Goal: Task Accomplishment & Management: Manage account settings

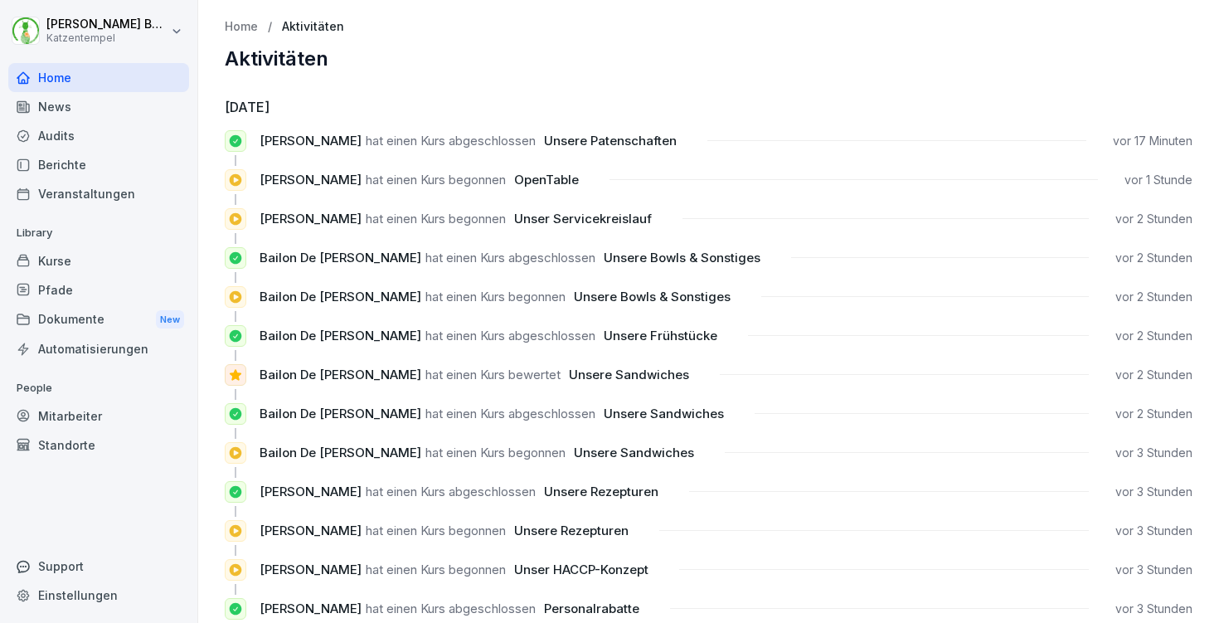
click at [85, 158] on div "Berichte" at bounding box center [98, 164] width 181 height 29
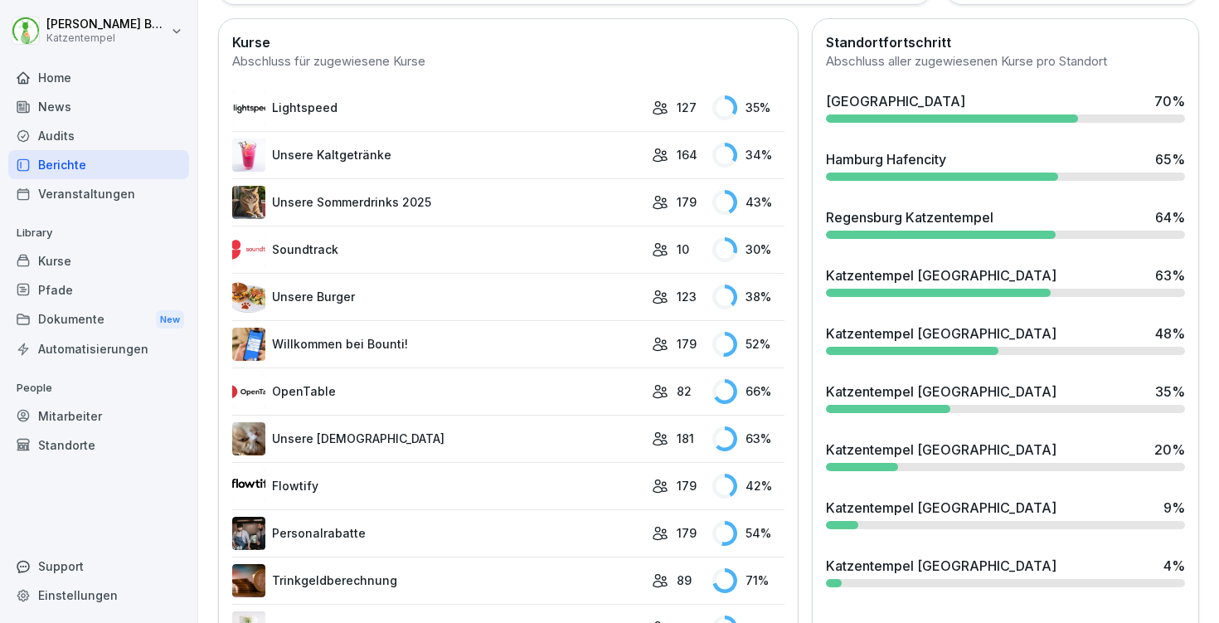
scroll to position [452, 0]
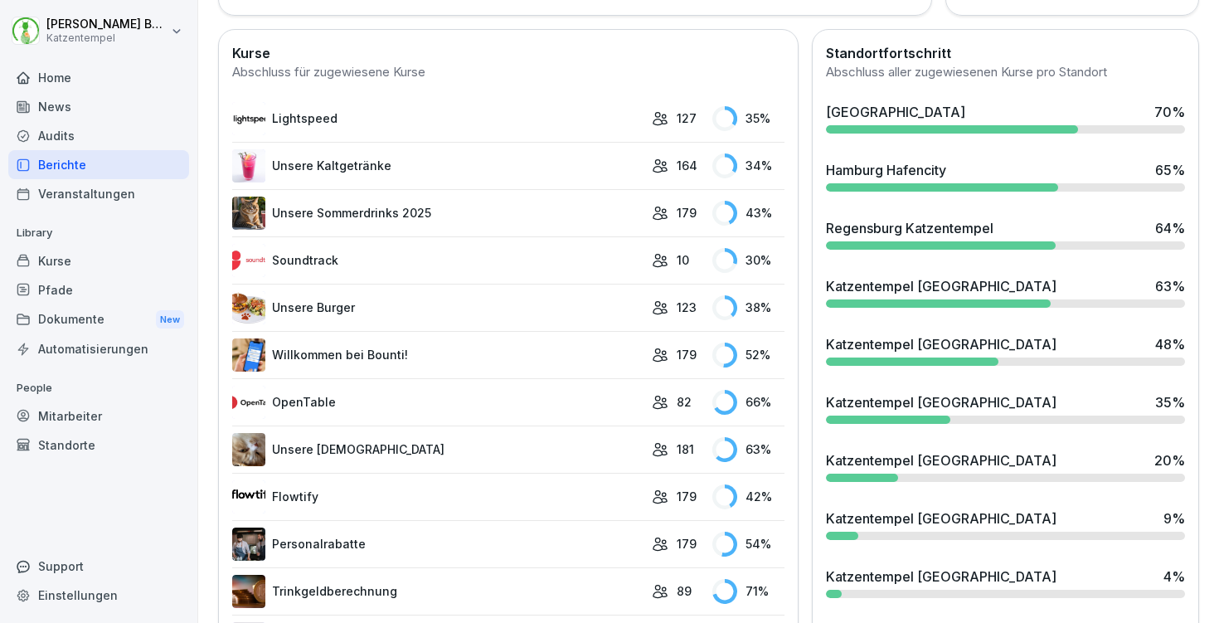
click at [41, 255] on div "Kurse" at bounding box center [98, 260] width 181 height 29
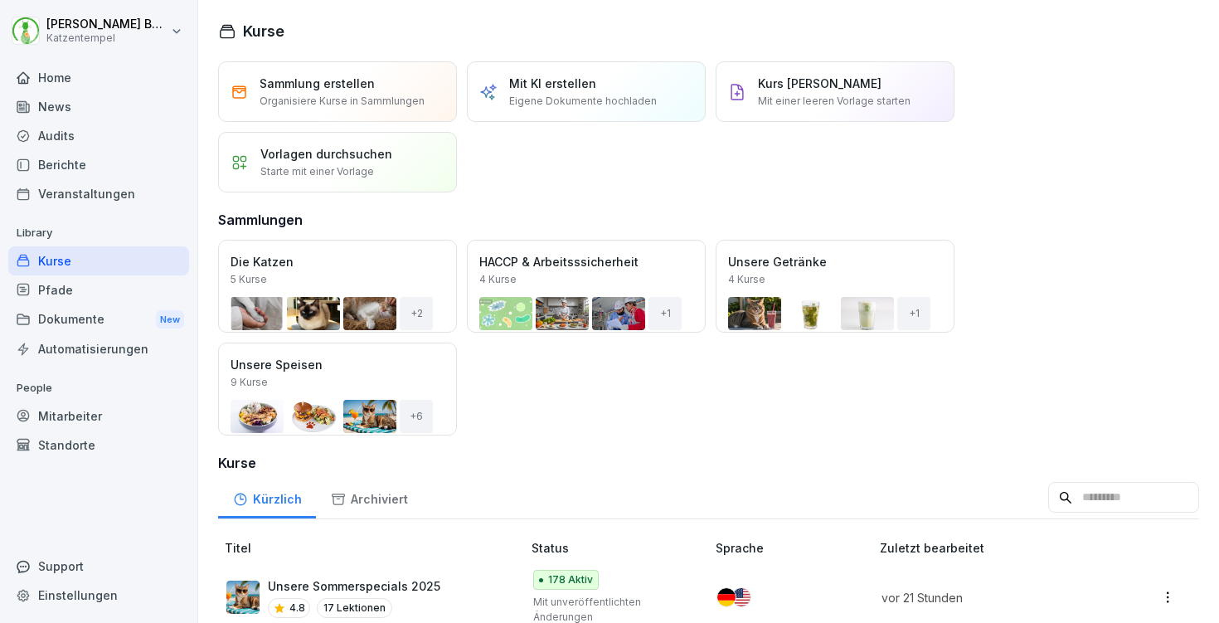
click at [82, 134] on div "Audits" at bounding box center [98, 135] width 181 height 29
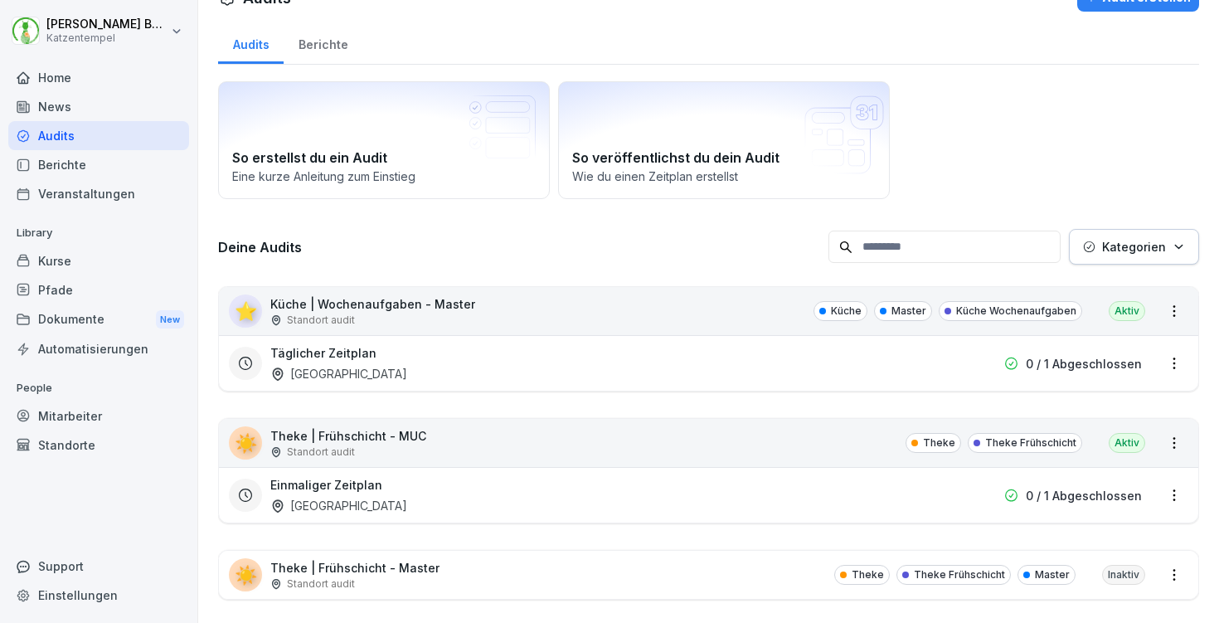
scroll to position [39, 0]
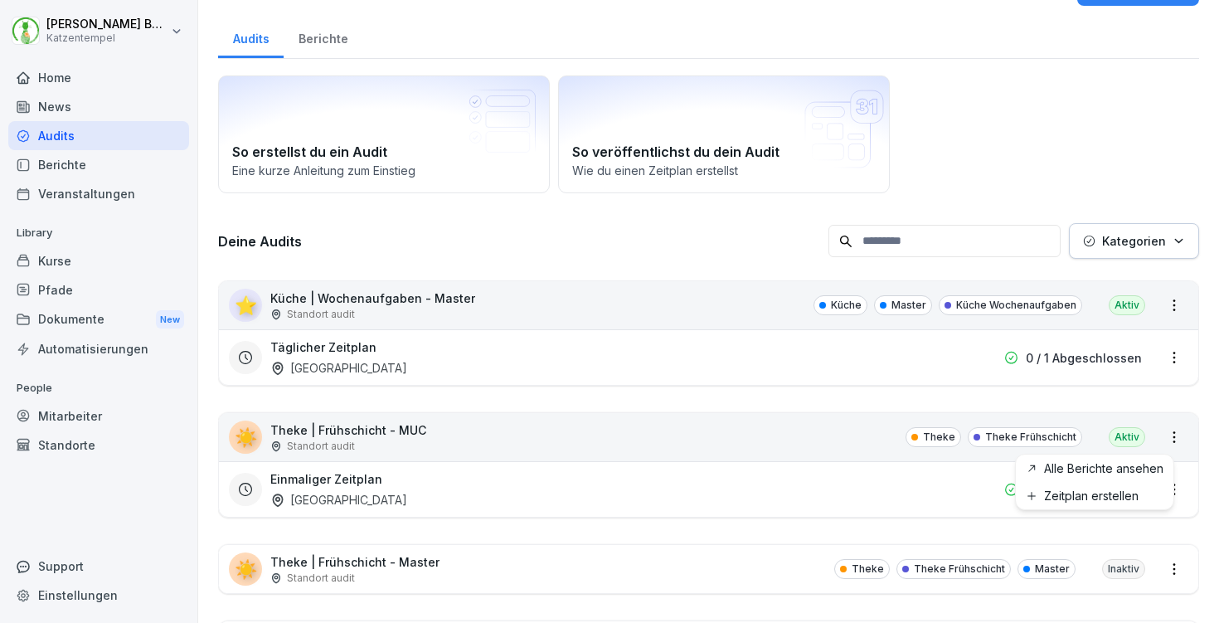
click at [1161, 436] on html "[PERSON_NAME] Katzentempel Home News Audits Berichte Veranstaltungen Library Ku…" at bounding box center [609, 311] width 1219 height 623
click at [1158, 488] on html "[PERSON_NAME] Katzentempel Home News Audits Berichte Veranstaltungen Library Ku…" at bounding box center [609, 311] width 1219 height 623
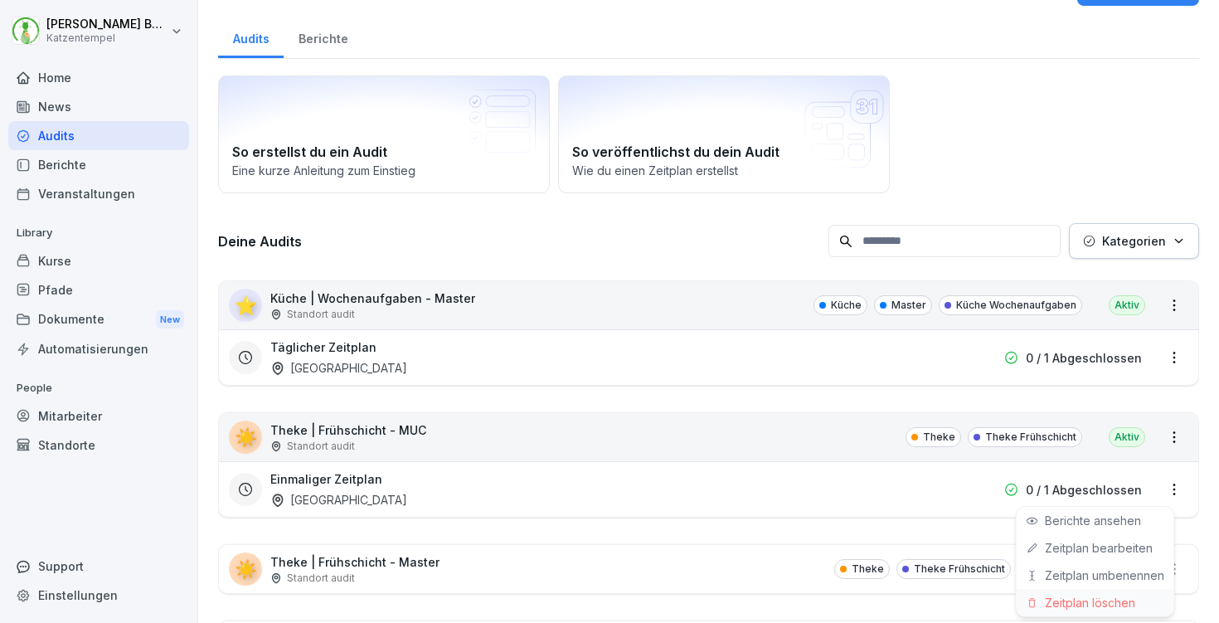
click at [1117, 599] on div "Zeitplan löschen" at bounding box center [1096, 602] width 158 height 27
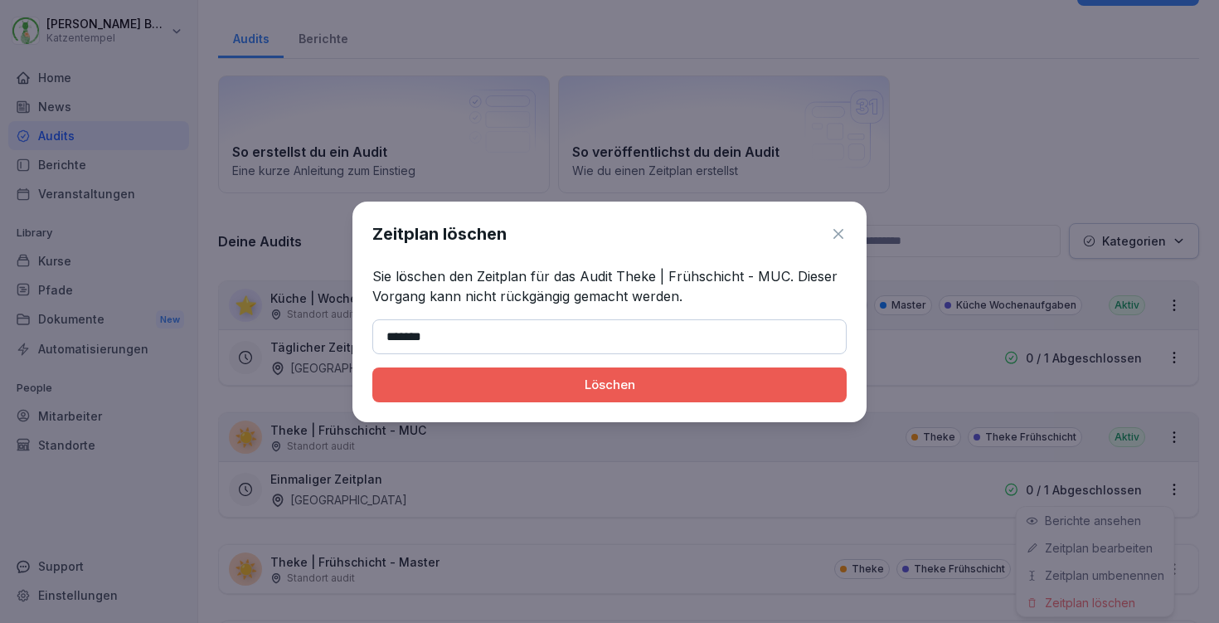
type input "*******"
click at [714, 377] on div "Löschen" at bounding box center [610, 385] width 448 height 18
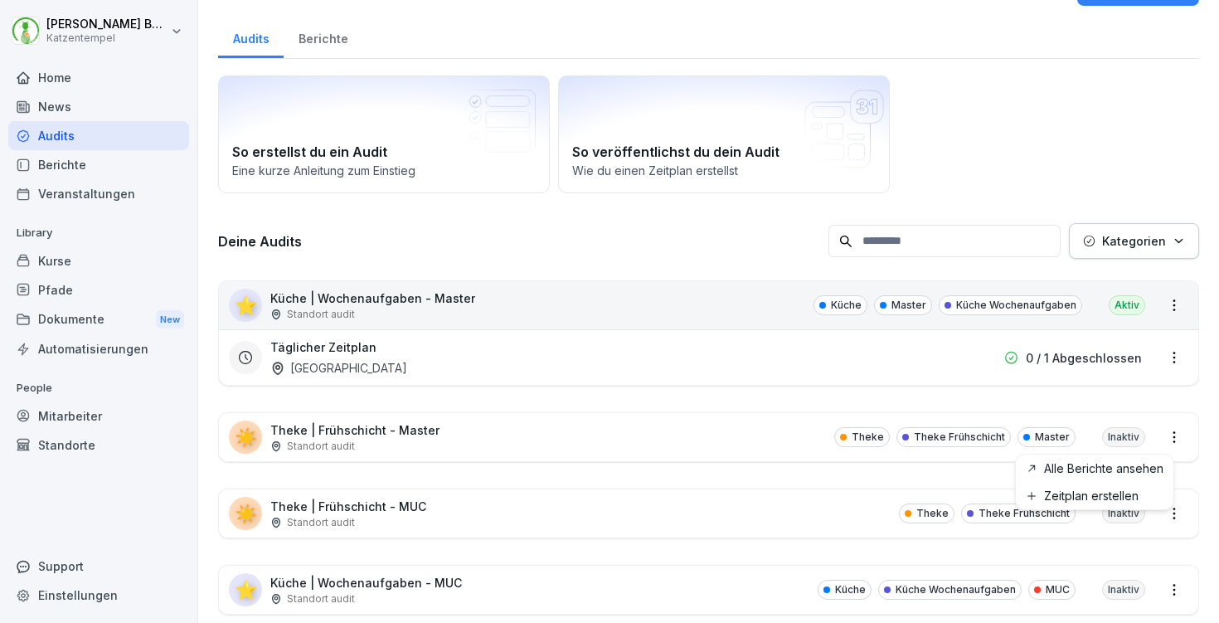
click at [1156, 433] on html "[PERSON_NAME] Katzentempel Home News Audits Berichte Veranstaltungen Library Ku…" at bounding box center [609, 311] width 1219 height 623
click at [1157, 433] on html "[PERSON_NAME] Katzentempel Home News Audits Berichte Veranstaltungen Library Ku…" at bounding box center [609, 311] width 1219 height 623
click at [536, 423] on div "☀️ Theke | Frühschicht - Master Standort audit Theke Theke Frühschicht Master I…" at bounding box center [709, 437] width 980 height 48
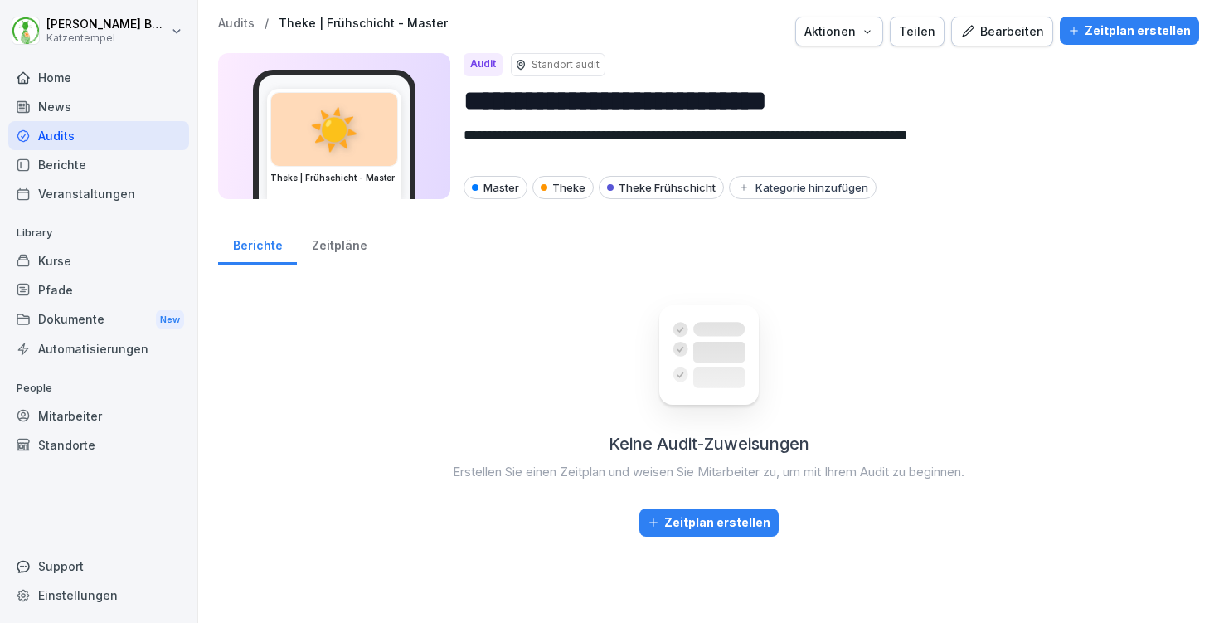
click at [873, 32] on icon "button" at bounding box center [867, 31] width 13 height 13
click at [234, 27] on p "Audits" at bounding box center [236, 24] width 36 height 14
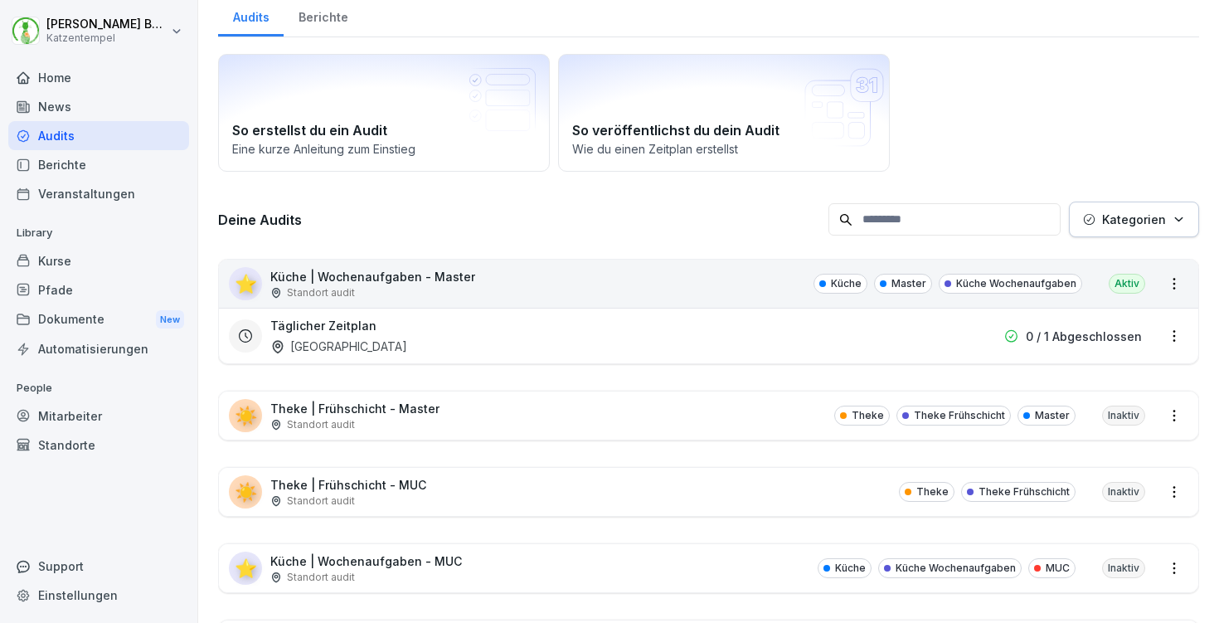
scroll to position [64, 0]
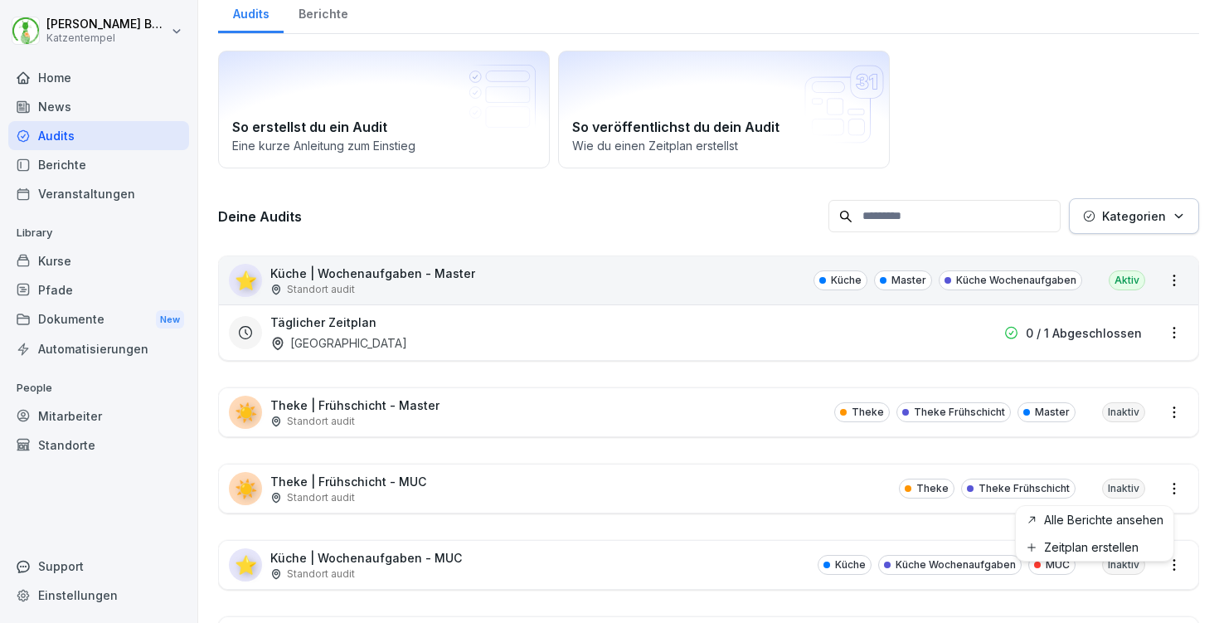
click at [1160, 483] on html "[PERSON_NAME] Katzentempel Home News Audits Berichte Veranstaltungen Library Ku…" at bounding box center [609, 311] width 1219 height 623
click at [633, 492] on div "☀️ Theke | Frühschicht - MUC Standort audit Theke Theke Frühschicht Inaktiv" at bounding box center [709, 489] width 980 height 48
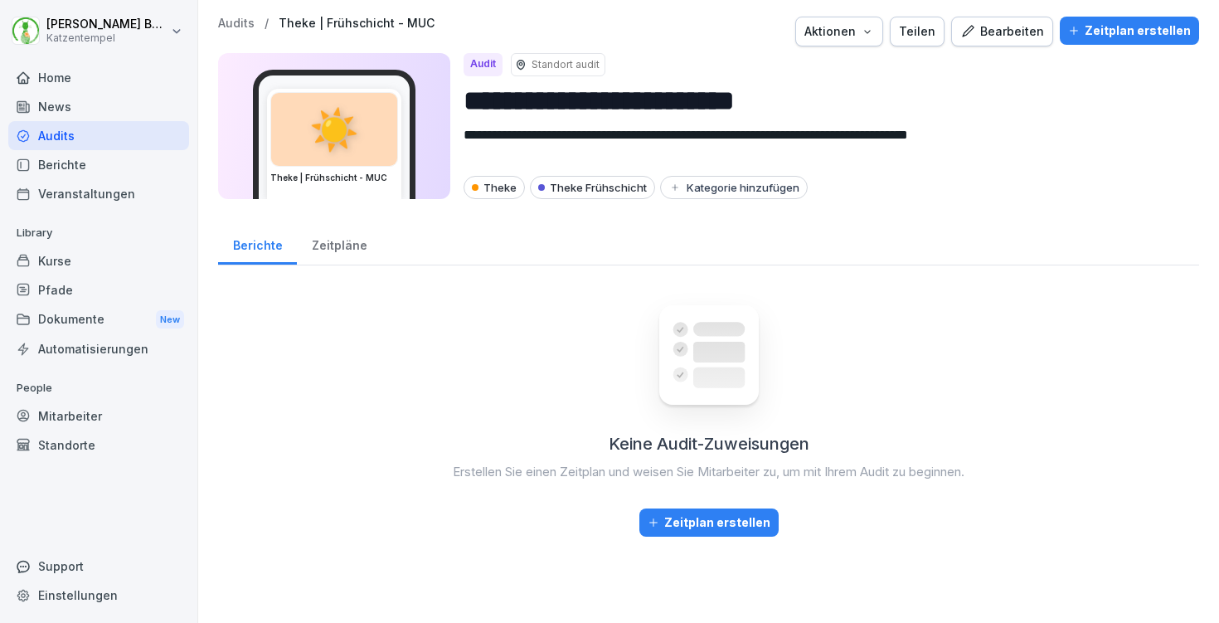
drag, startPoint x: 468, startPoint y: 100, endPoint x: 825, endPoint y: 100, distance: 357.5
click at [825, 100] on input "**********" at bounding box center [825, 101] width 723 height 42
click at [870, 34] on icon "button" at bounding box center [867, 31] width 13 height 13
click at [792, 103] on p "Audit löschen" at bounding box center [770, 98] width 74 height 15
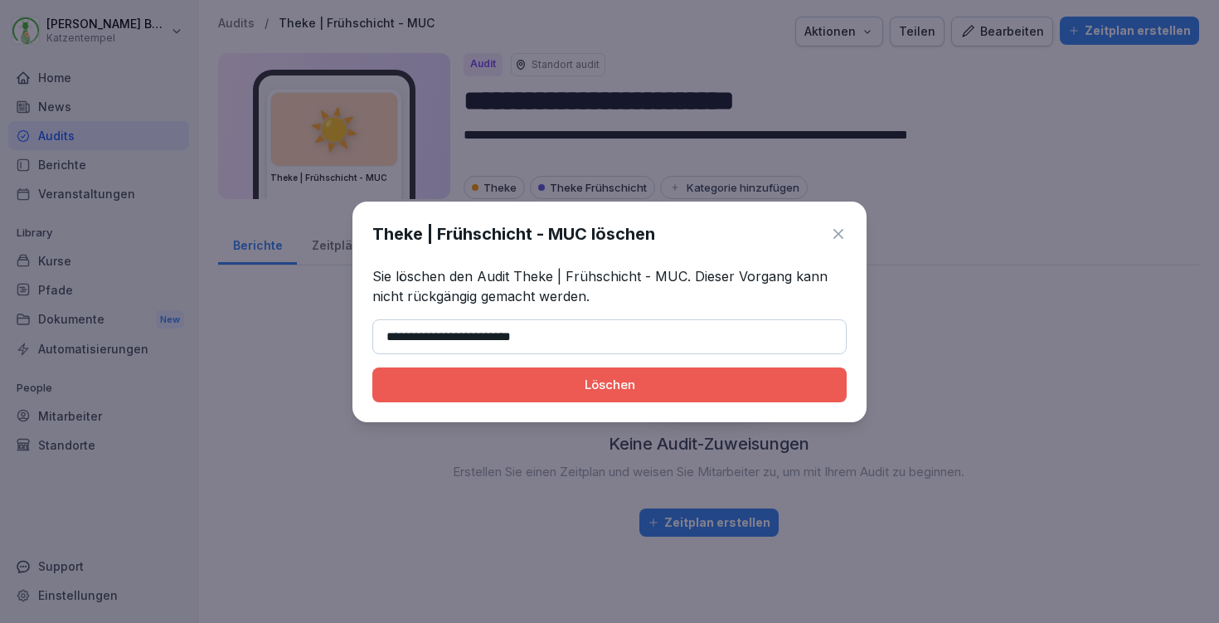
type input "**********"
click at [644, 391] on div "Löschen" at bounding box center [610, 385] width 448 height 18
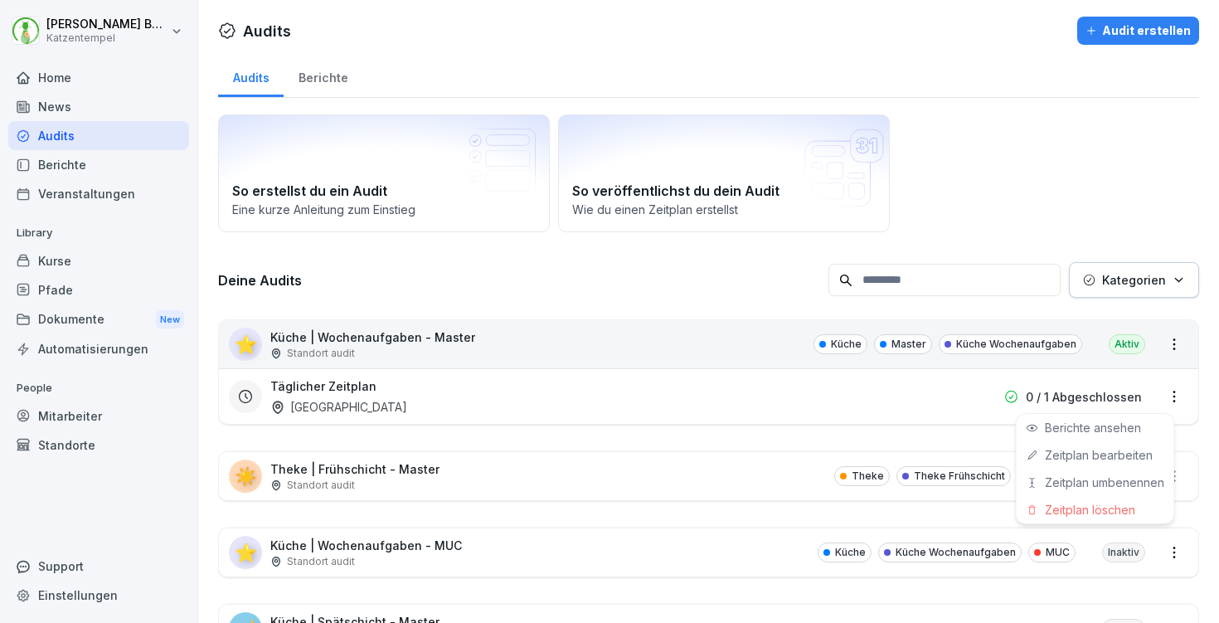
click at [1165, 393] on html "[PERSON_NAME] Katzentempel Home News Audits Berichte Veranstaltungen Library Ku…" at bounding box center [609, 311] width 1219 height 623
click at [1126, 509] on div "Zeitplan löschen" at bounding box center [1096, 509] width 158 height 27
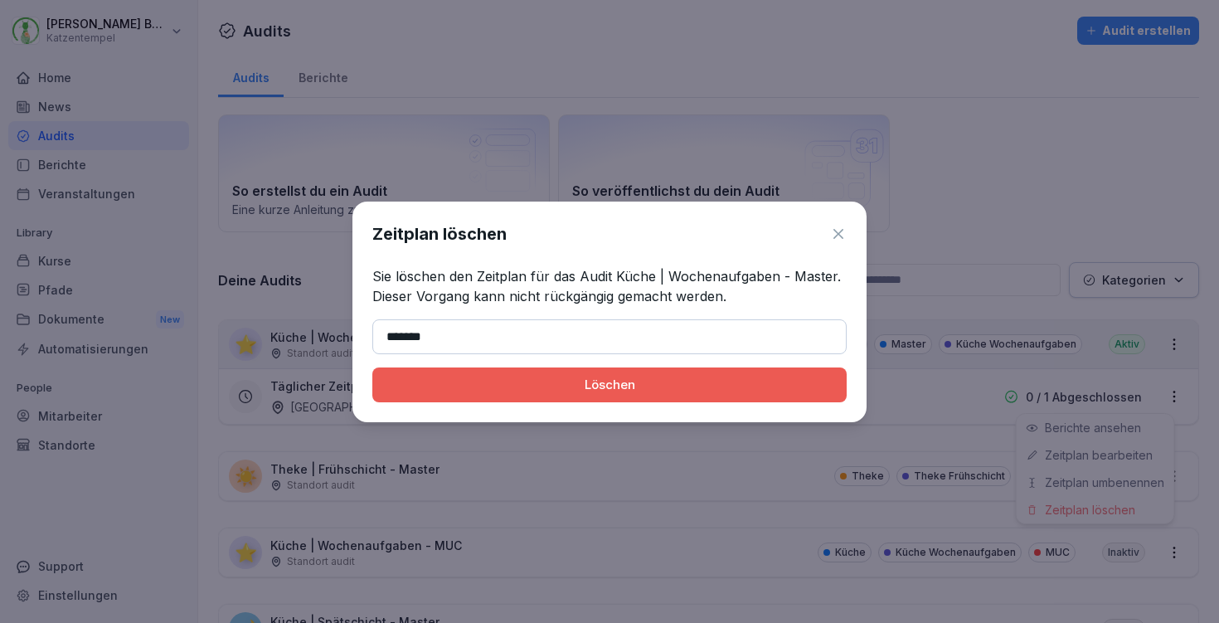
type input "*******"
click at [610, 384] on button "Löschen" at bounding box center [609, 384] width 474 height 35
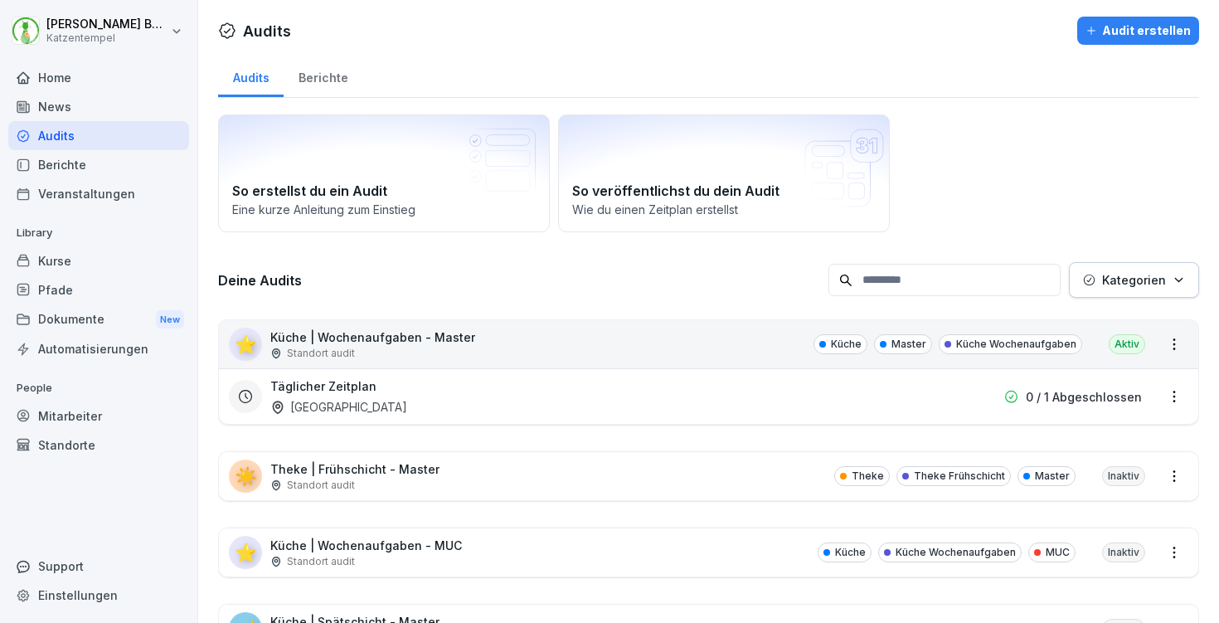
click at [825, 392] on html "[PERSON_NAME] Katzentempel Home News Audits Berichte Veranstaltungen Library Ku…" at bounding box center [609, 311] width 1219 height 623
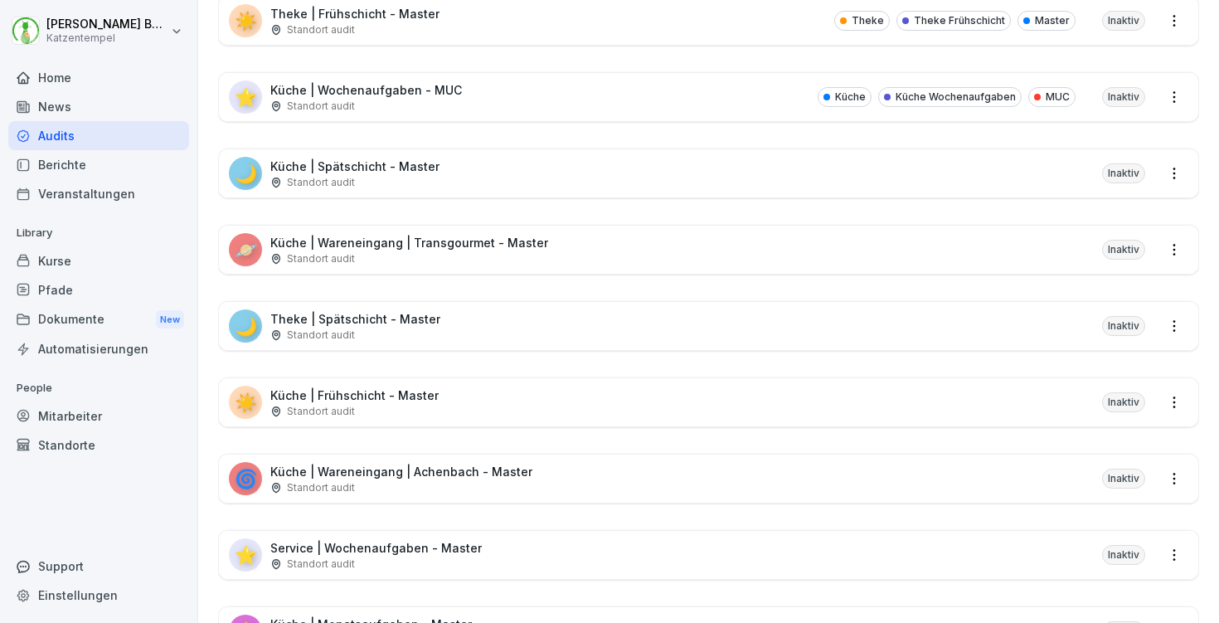
scroll to position [397, 0]
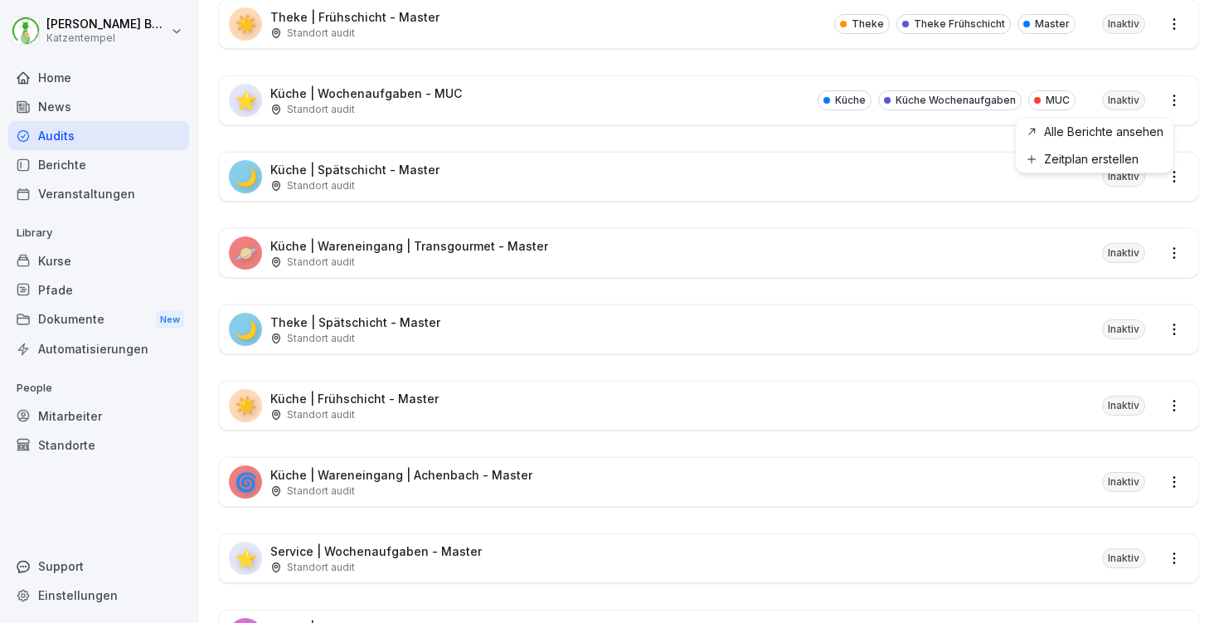
click at [1163, 102] on html "[PERSON_NAME] Katzentempel Home News Audits Berichte Veranstaltungen Library Ku…" at bounding box center [609, 311] width 1219 height 623
click at [599, 105] on html "[PERSON_NAME] Katzentempel Home News Audits Berichte Veranstaltungen Library Ku…" at bounding box center [609, 311] width 1219 height 623
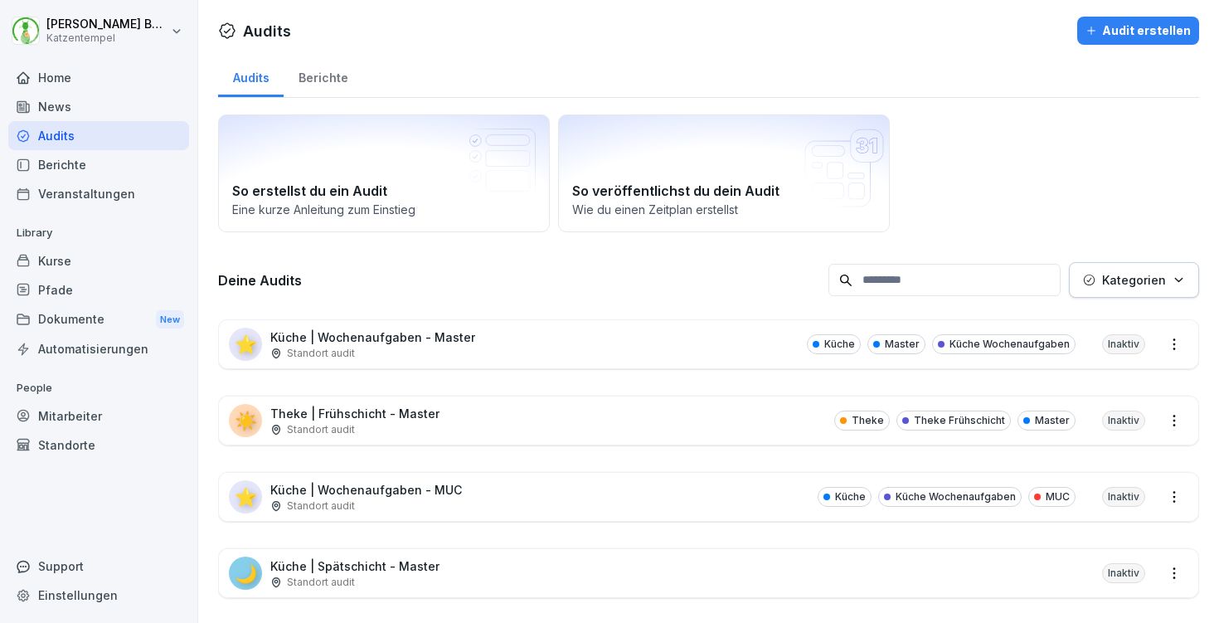
click at [305, 86] on div "Berichte" at bounding box center [323, 76] width 79 height 42
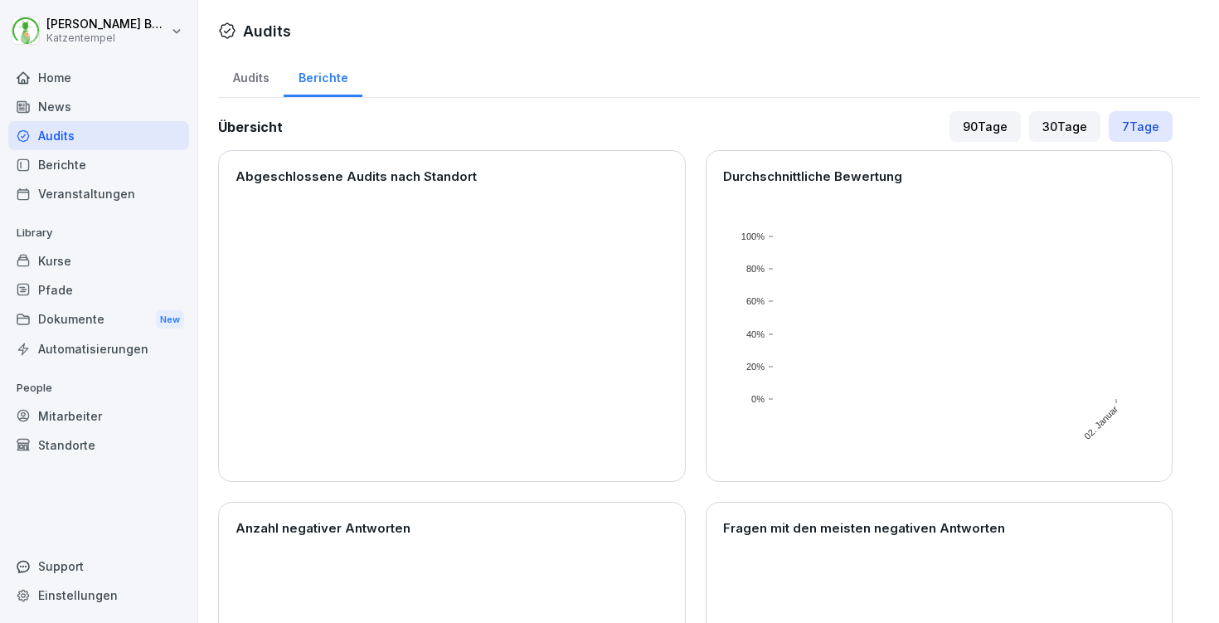
click at [974, 121] on div "90 Tage" at bounding box center [985, 126] width 71 height 31
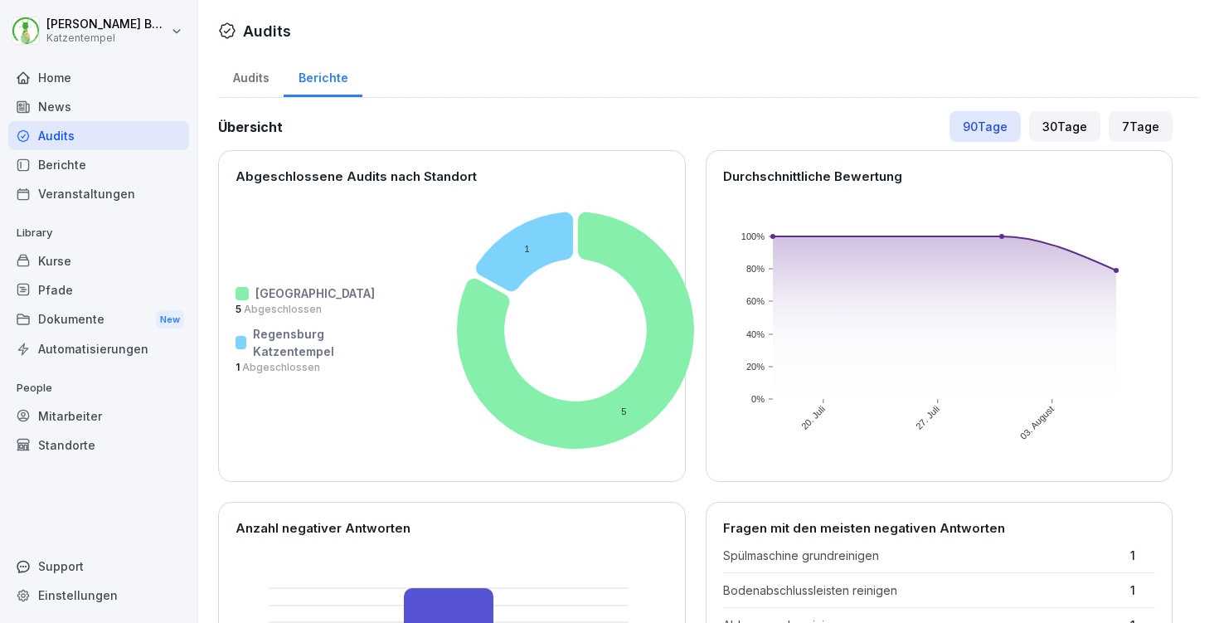
click at [259, 79] on div "Audits" at bounding box center [251, 76] width 66 height 42
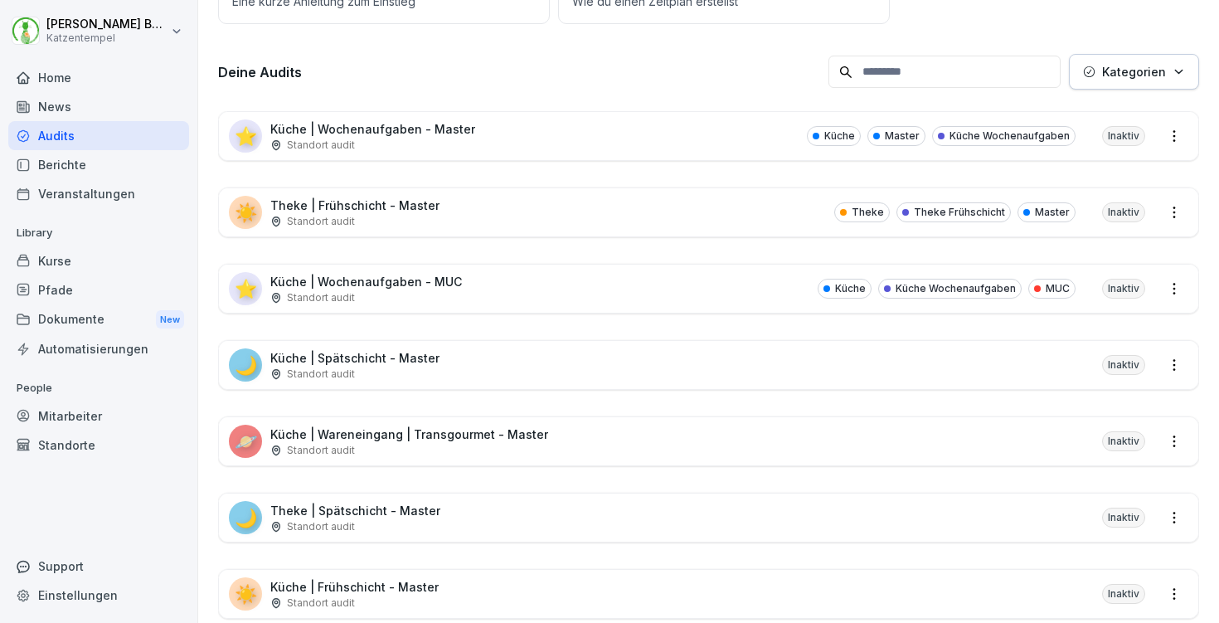
scroll to position [7, 0]
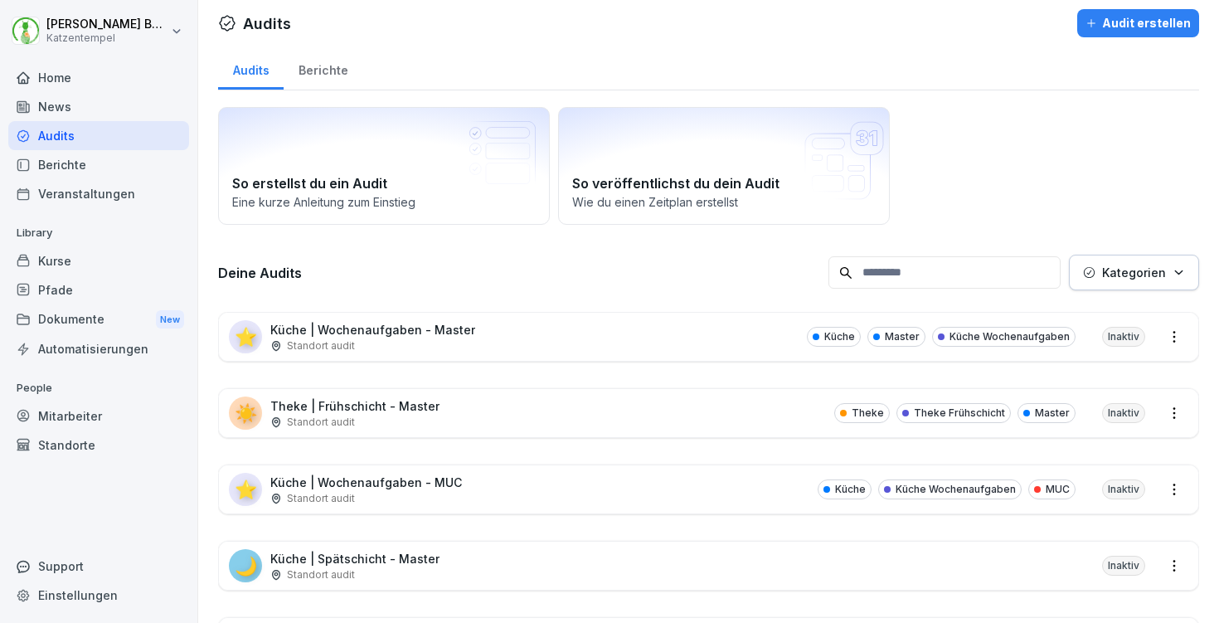
click at [614, 488] on div "⭐ Küche | Wochenaufgaben - MUC Standort audit Küche Küche Wochenaufgaben MUC In…" at bounding box center [709, 489] width 980 height 48
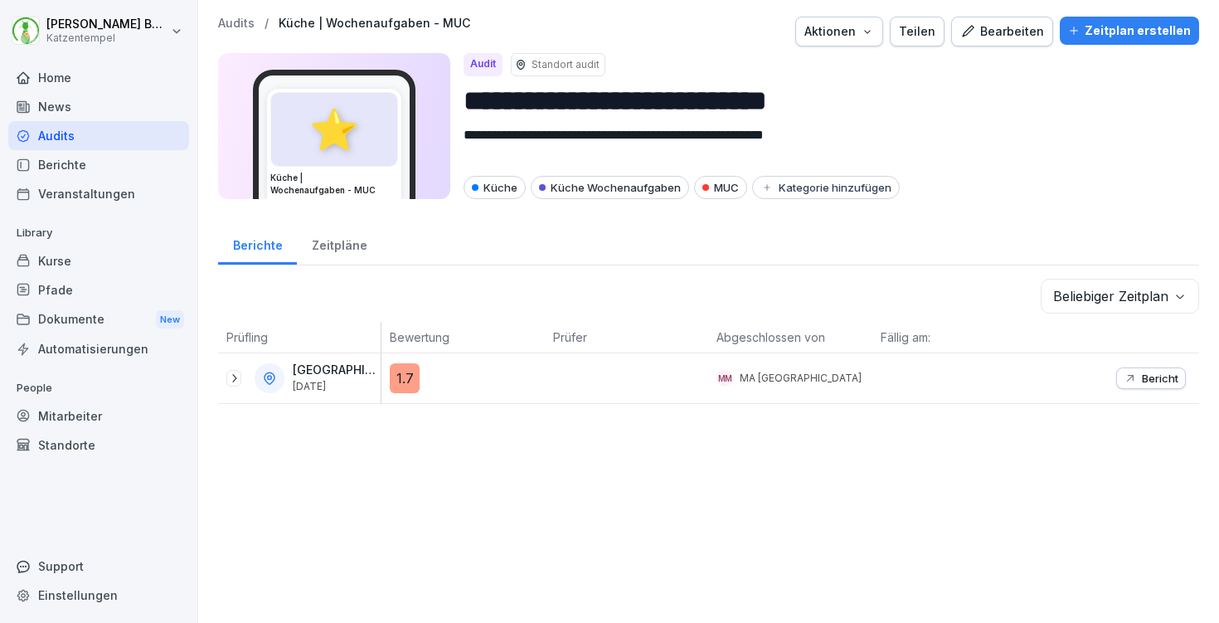
drag, startPoint x: 469, startPoint y: 98, endPoint x: 964, endPoint y: 98, distance: 495.2
click at [964, 98] on input "**********" at bounding box center [825, 101] width 723 height 42
click at [868, 35] on icon "button" at bounding box center [867, 31] width 13 height 13
click at [844, 97] on div "Audit löschen" at bounding box center [792, 99] width 184 height 28
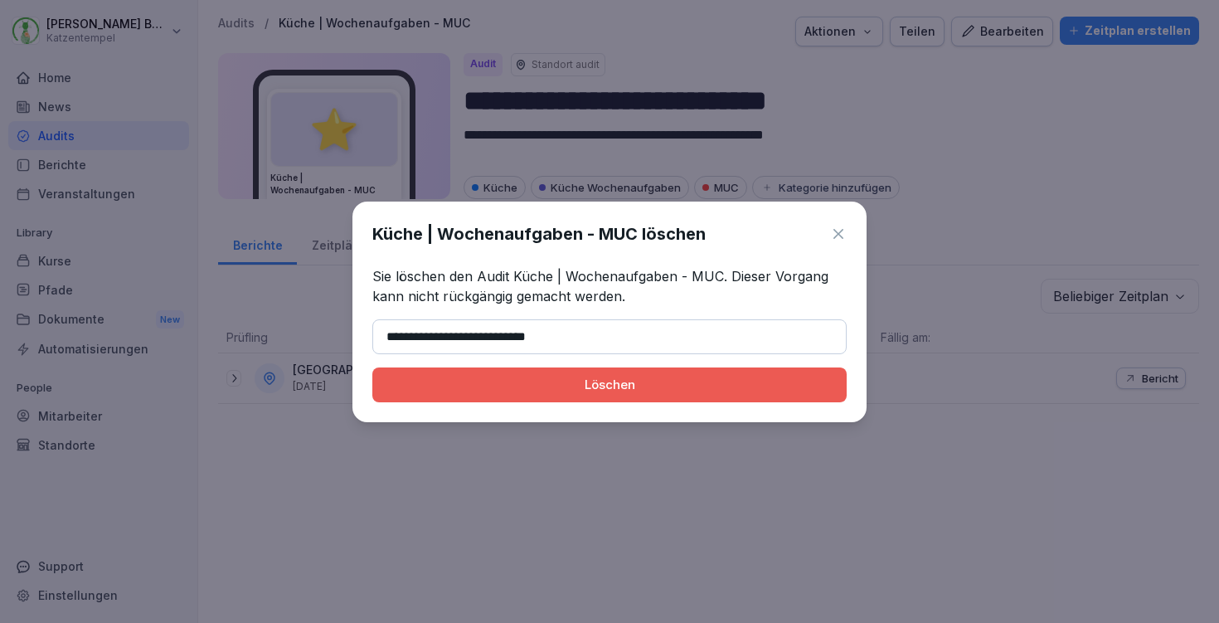
type input "**********"
click at [610, 384] on button "Löschen" at bounding box center [609, 384] width 474 height 35
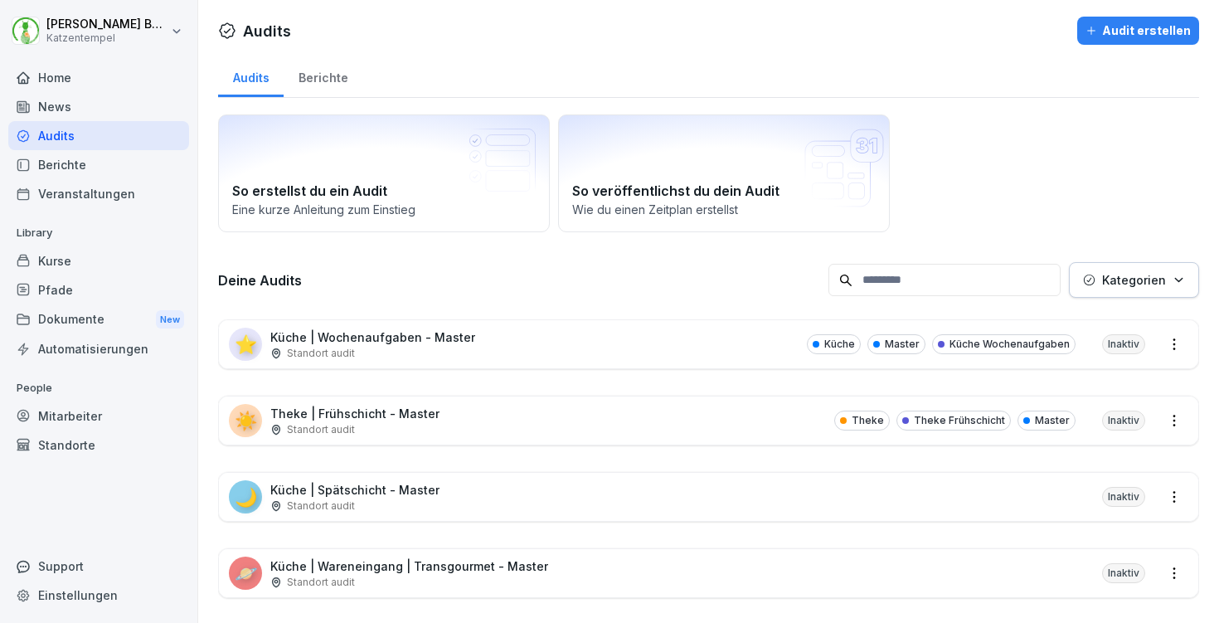
click at [932, 275] on input at bounding box center [945, 280] width 232 height 32
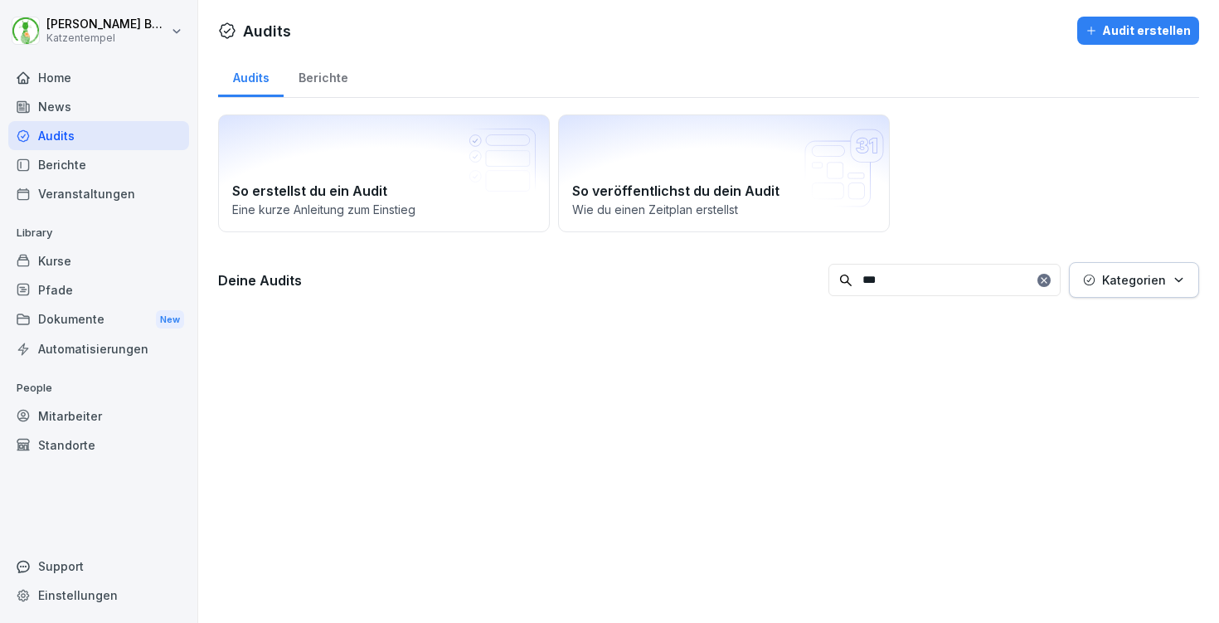
type input "***"
click at [1039, 281] on icon at bounding box center [1044, 280] width 10 height 10
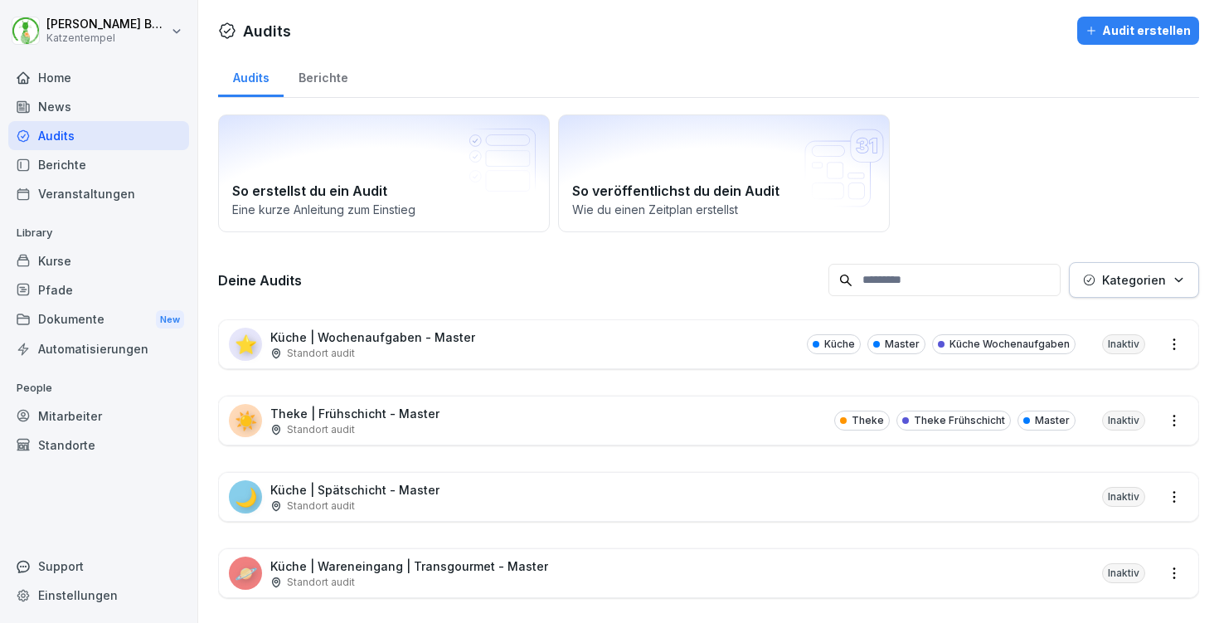
click at [334, 73] on div "Berichte" at bounding box center [323, 76] width 79 height 42
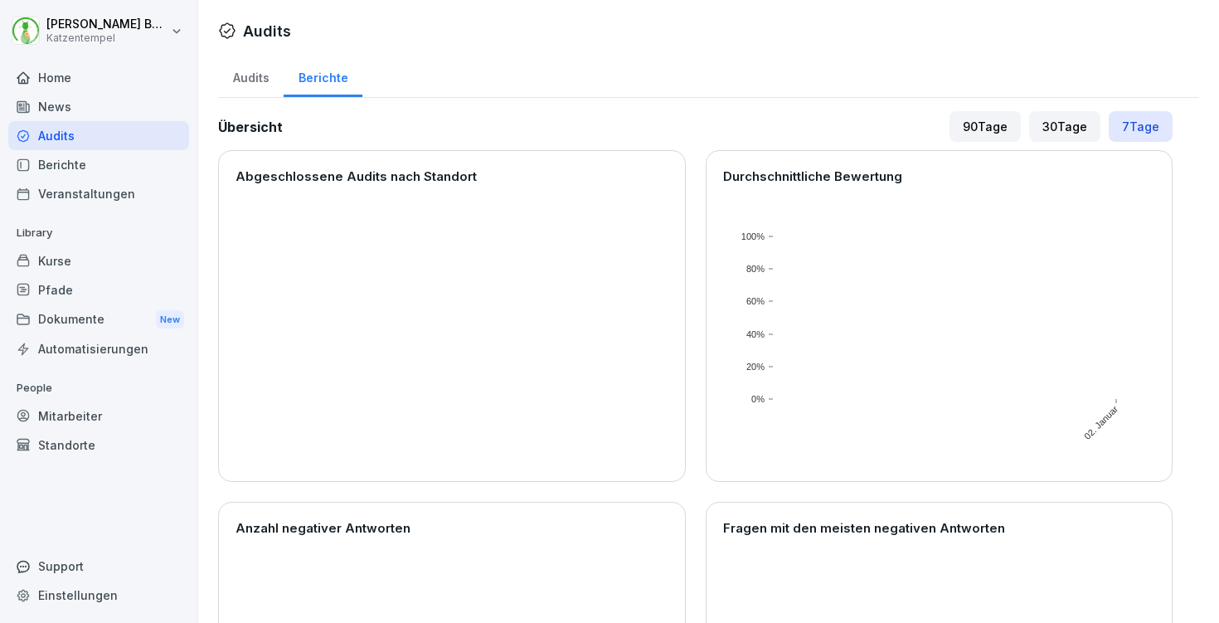
click at [990, 119] on div "90 Tage" at bounding box center [985, 126] width 71 height 31
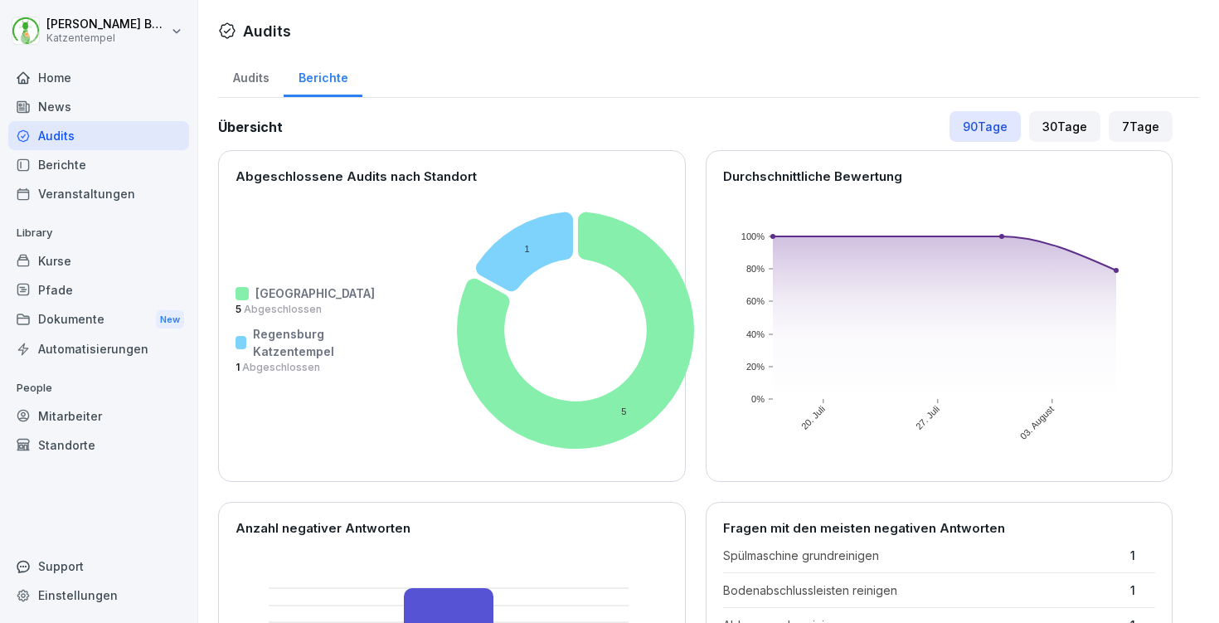
click at [240, 80] on div "Audits" at bounding box center [251, 76] width 66 height 42
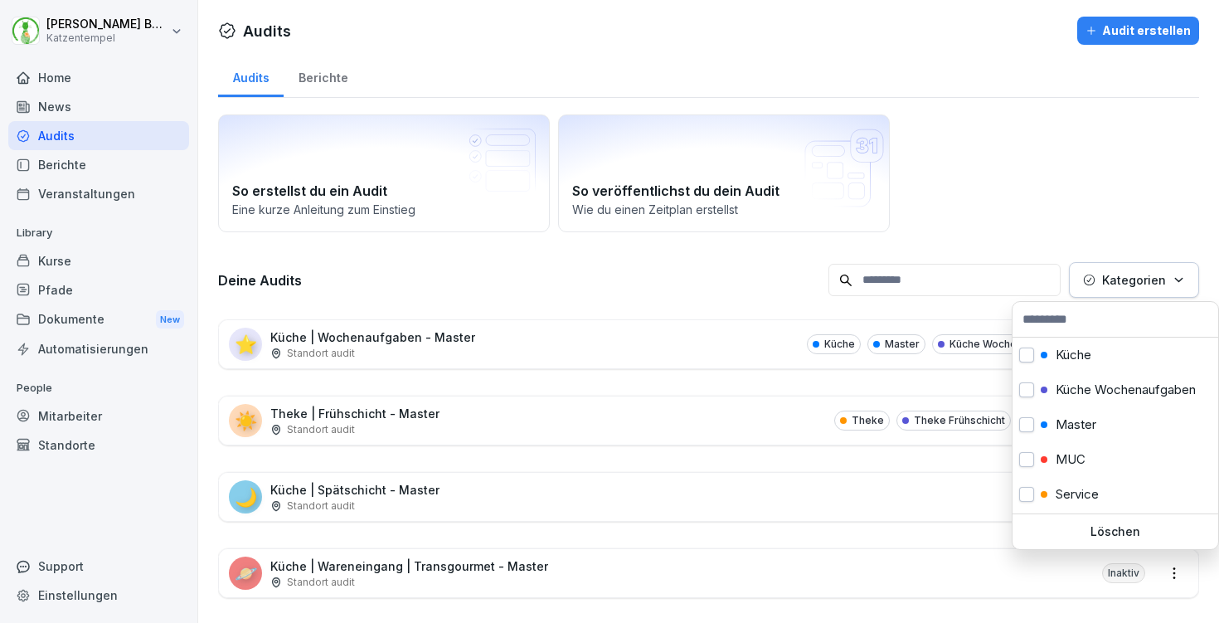
click at [1127, 279] on p "Kategorien" at bounding box center [1134, 279] width 64 height 17
click at [1029, 354] on button "button" at bounding box center [1026, 355] width 15 height 15
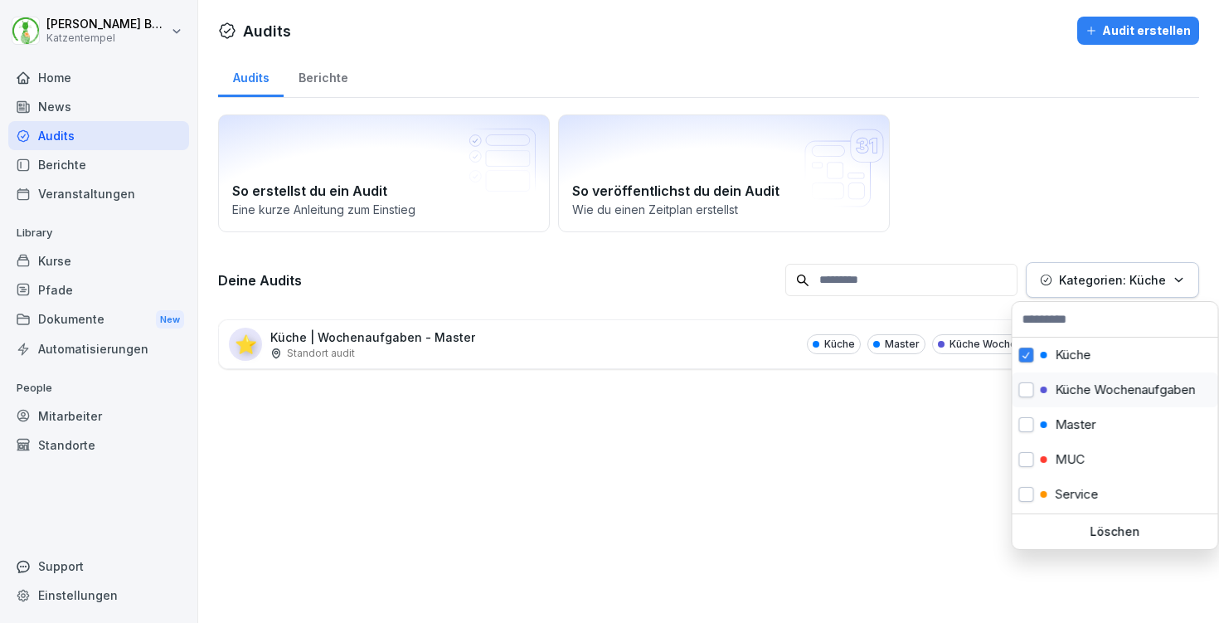
click at [1029, 390] on button "button" at bounding box center [1026, 389] width 15 height 15
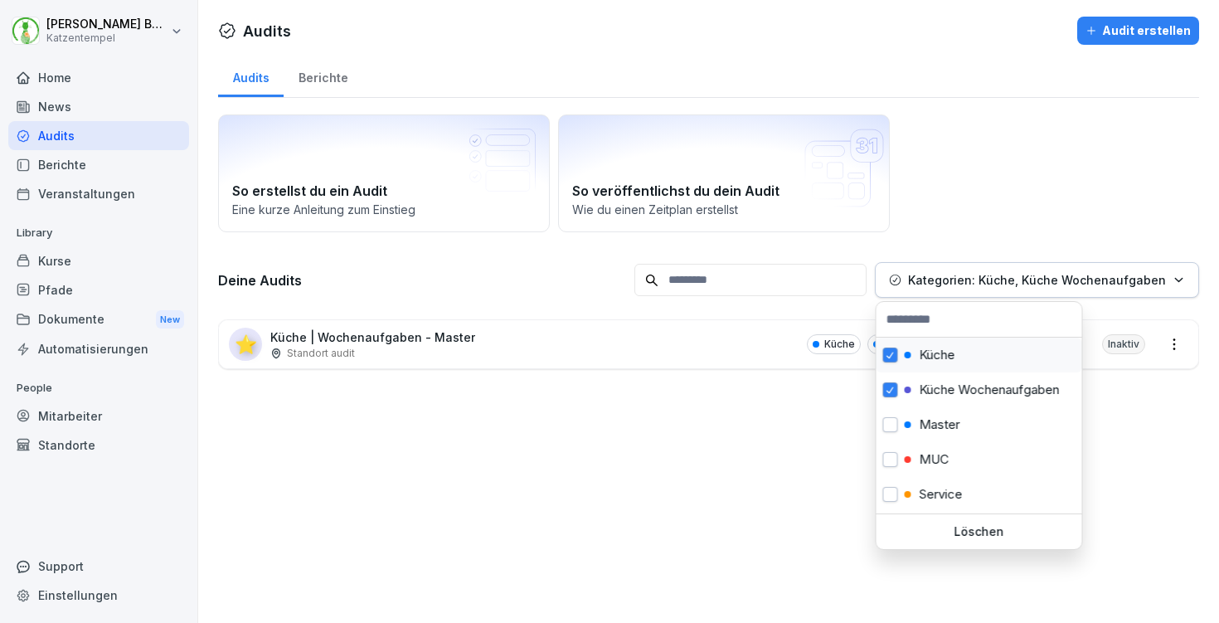
click at [886, 355] on span "button" at bounding box center [890, 355] width 13 height 12
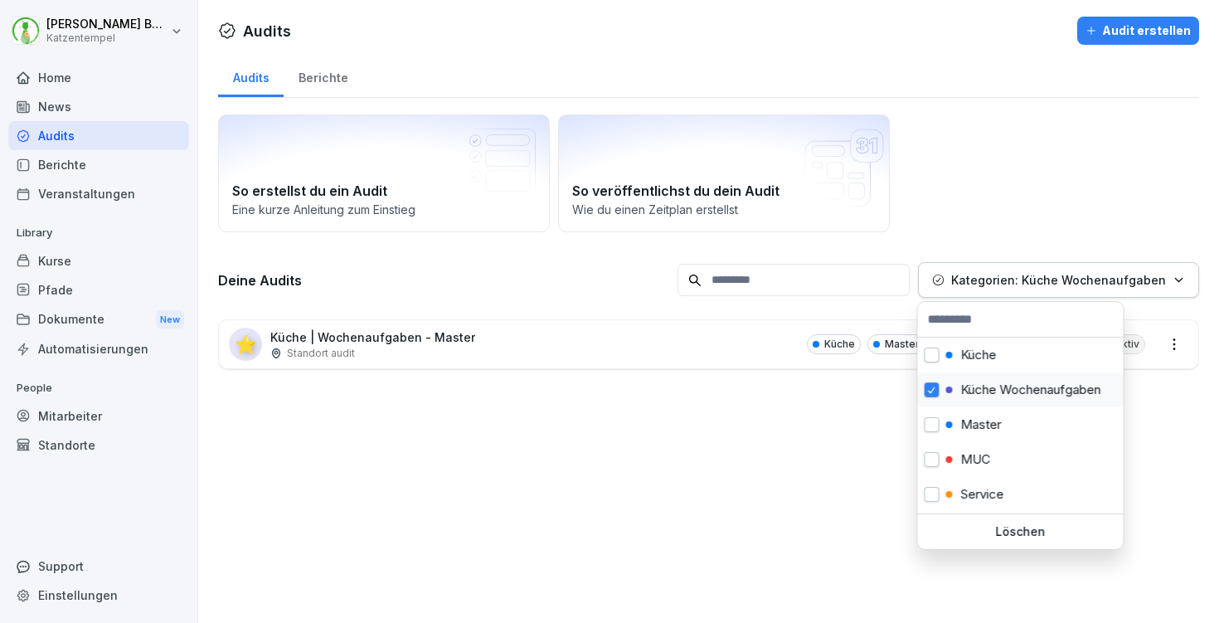
click at [936, 386] on span "button" at bounding box center [932, 390] width 13 height 12
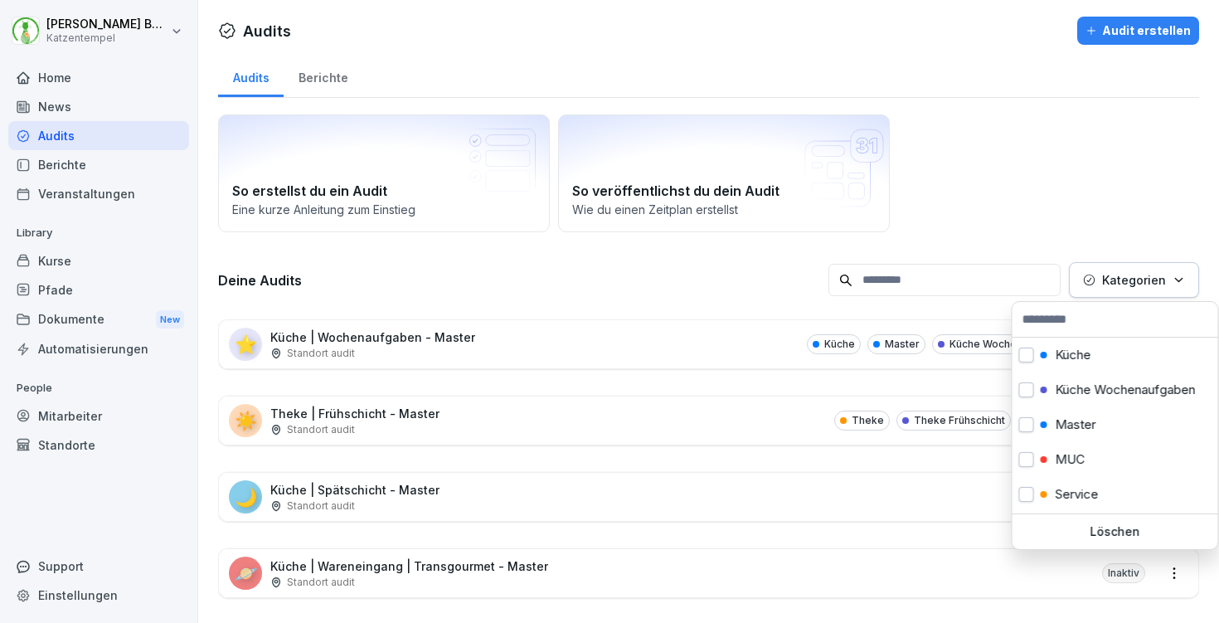
click at [1005, 124] on html "[PERSON_NAME] Katzentempel Home News Audits Berichte Veranstaltungen Library Ku…" at bounding box center [609, 311] width 1219 height 623
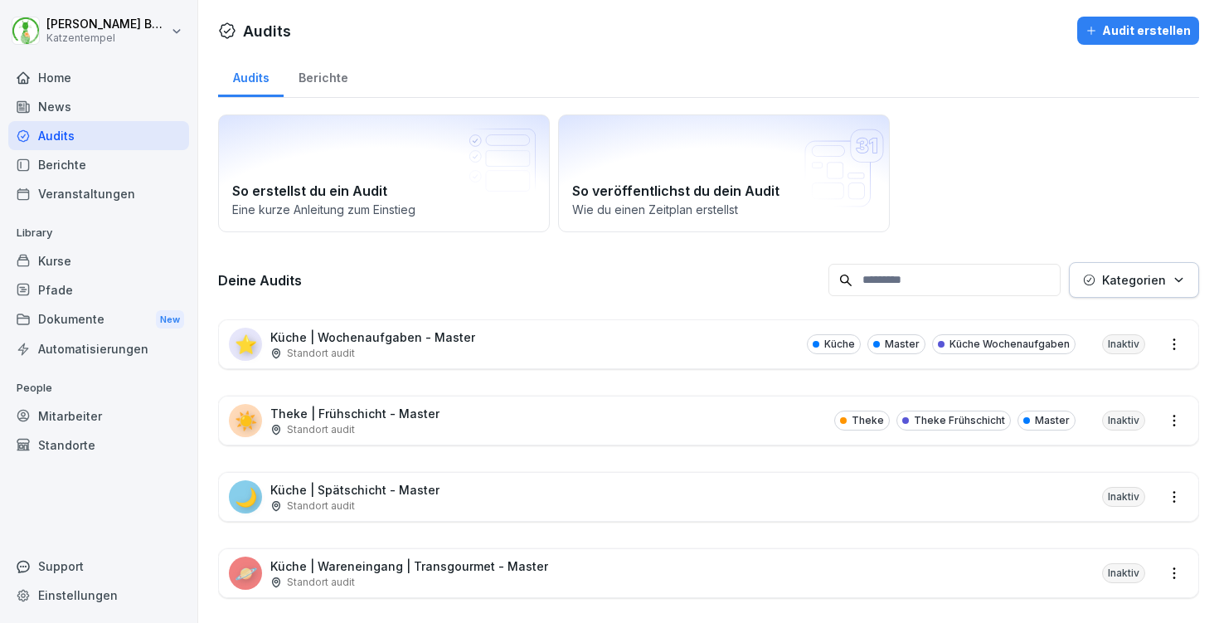
click at [316, 72] on div "Berichte" at bounding box center [323, 76] width 79 height 42
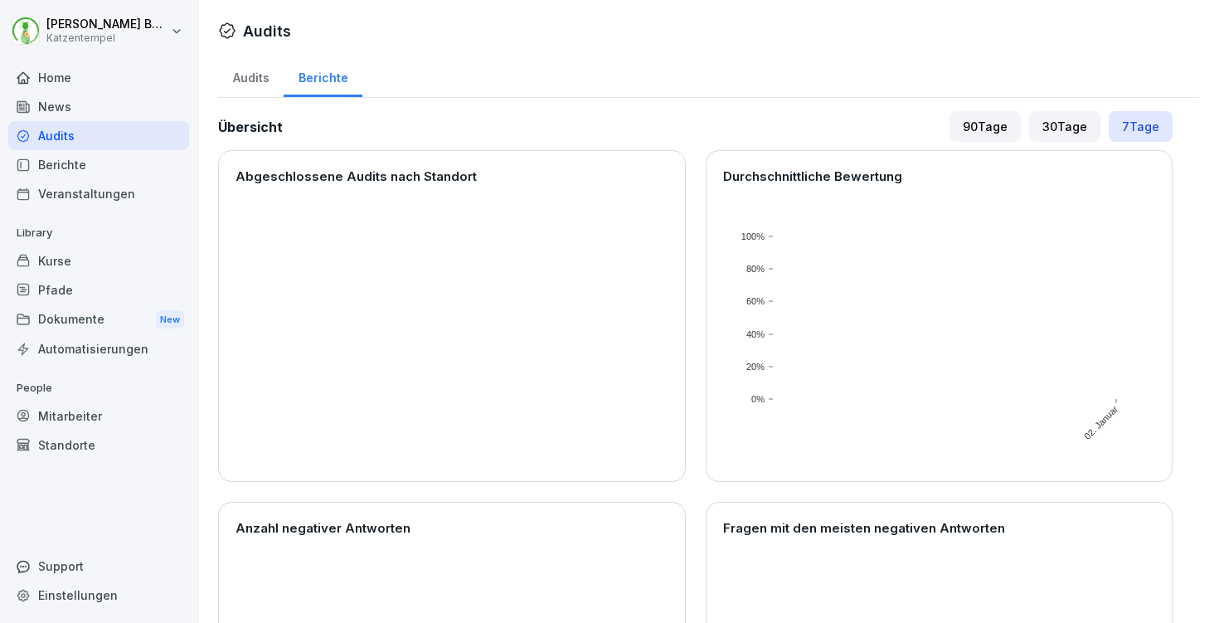
click at [247, 69] on div "Audits" at bounding box center [251, 76] width 66 height 42
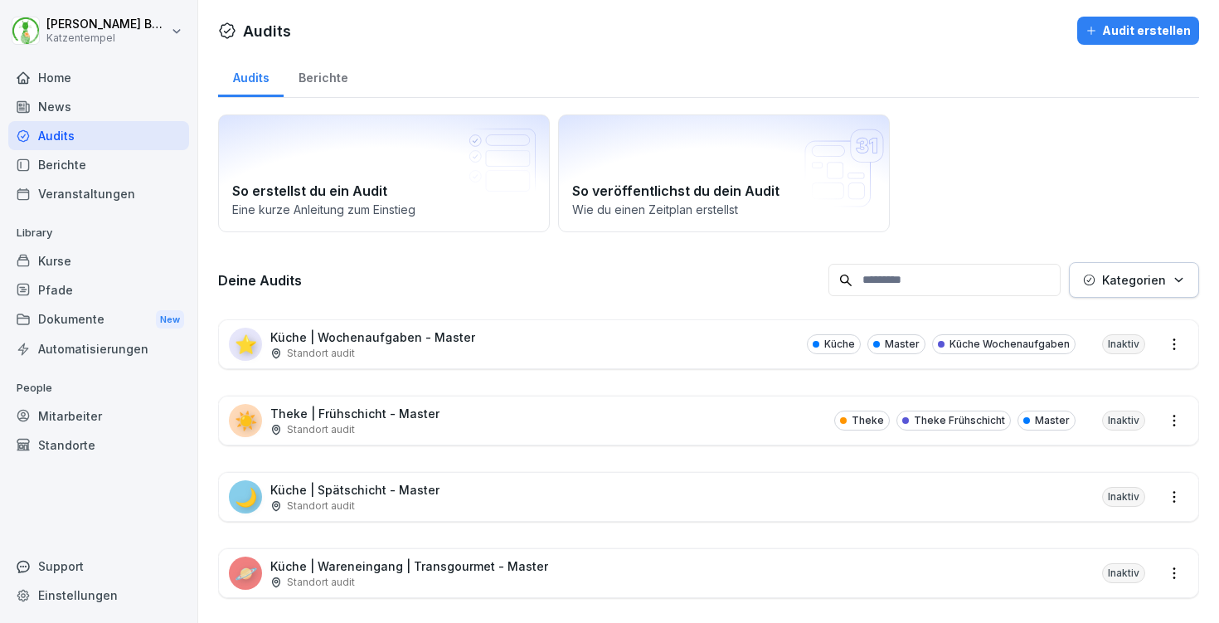
click at [336, 90] on div "Berichte" at bounding box center [323, 76] width 79 height 42
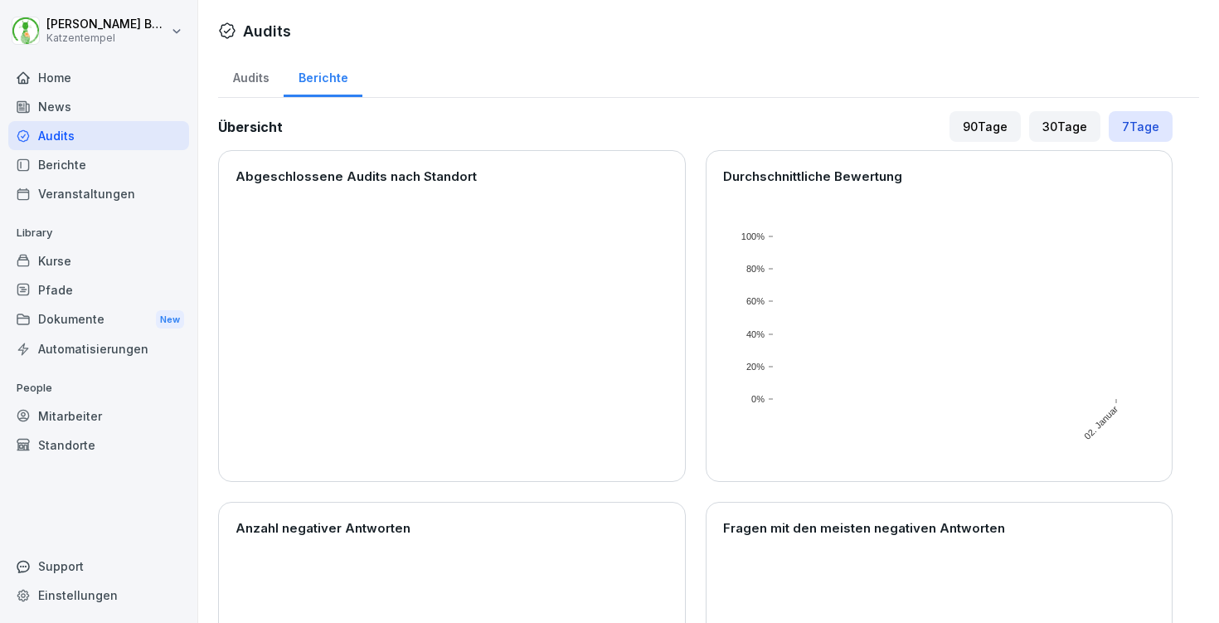
click at [382, 239] on rect at bounding box center [453, 330] width 418 height 270
click at [966, 134] on div "90 Tage" at bounding box center [985, 126] width 71 height 31
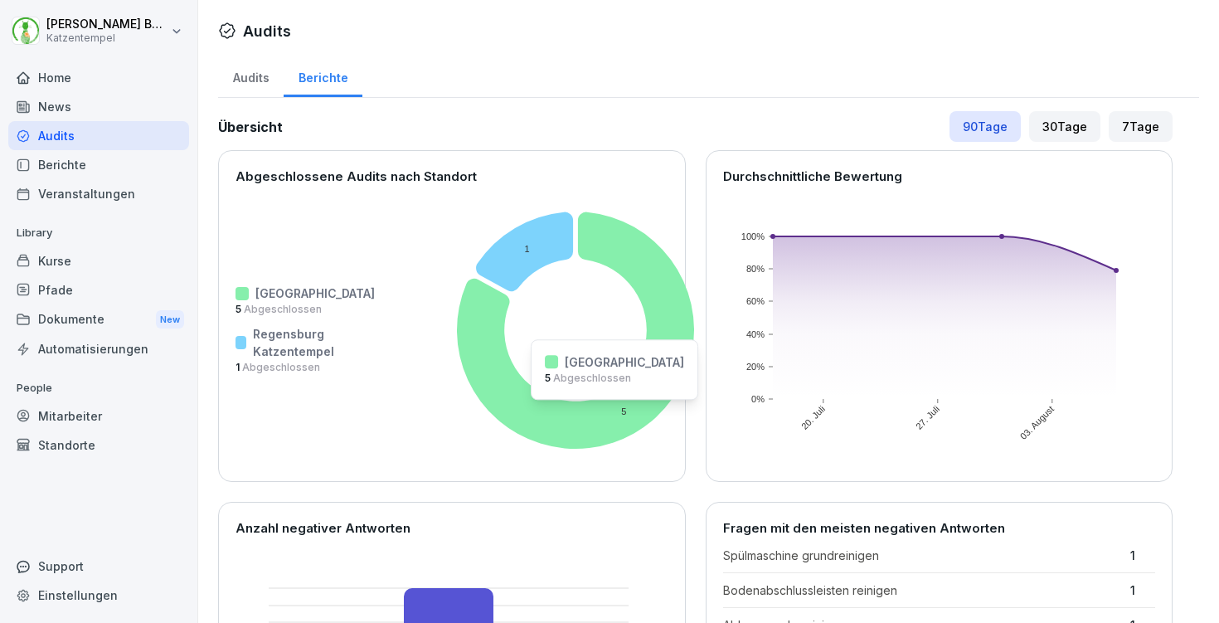
scroll to position [324, 0]
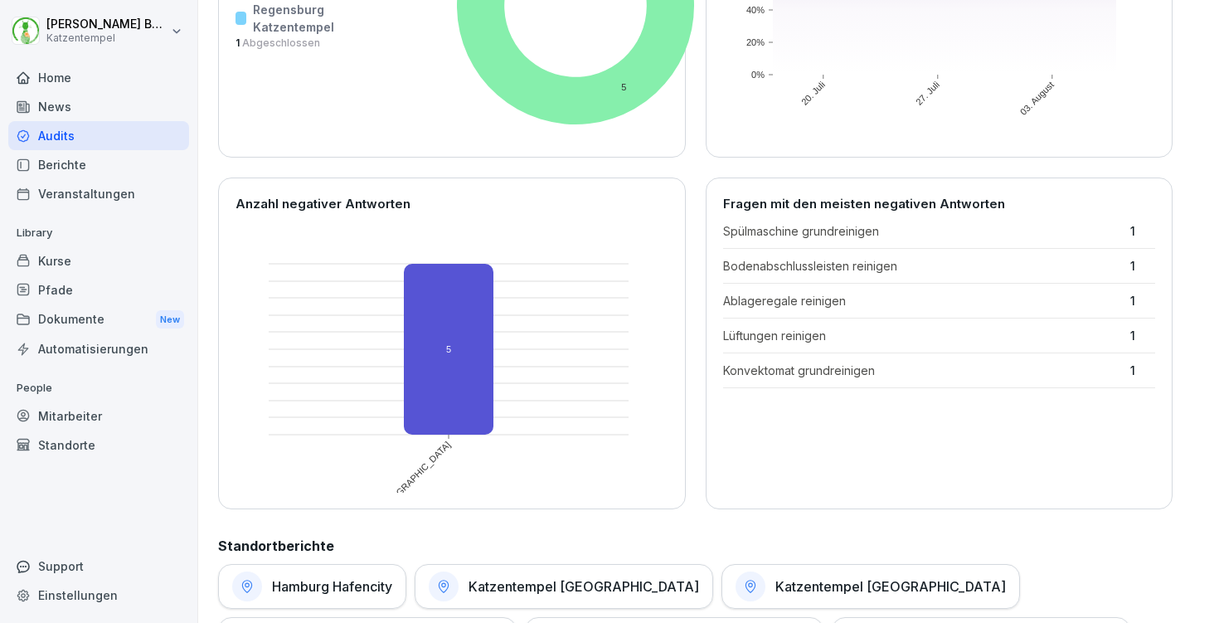
click at [811, 241] on div "Spülmaschine grundreinigen 1 Bodenabschlussleisten reinigen 1 Ablageregale rein…" at bounding box center [939, 305] width 433 height 166
click at [810, 223] on p "Spülmaschine grundreinigen" at bounding box center [923, 230] width 400 height 17
drag, startPoint x: 827, startPoint y: 326, endPoint x: 830, endPoint y: 355, distance: 29.2
click at [827, 328] on div "Spülmaschine grundreinigen 1 Bodenabschlussleisten reinigen 1 Ablageregale rein…" at bounding box center [939, 305] width 433 height 166
click at [833, 376] on p "Konvektomat grundreinigen" at bounding box center [923, 370] width 400 height 17
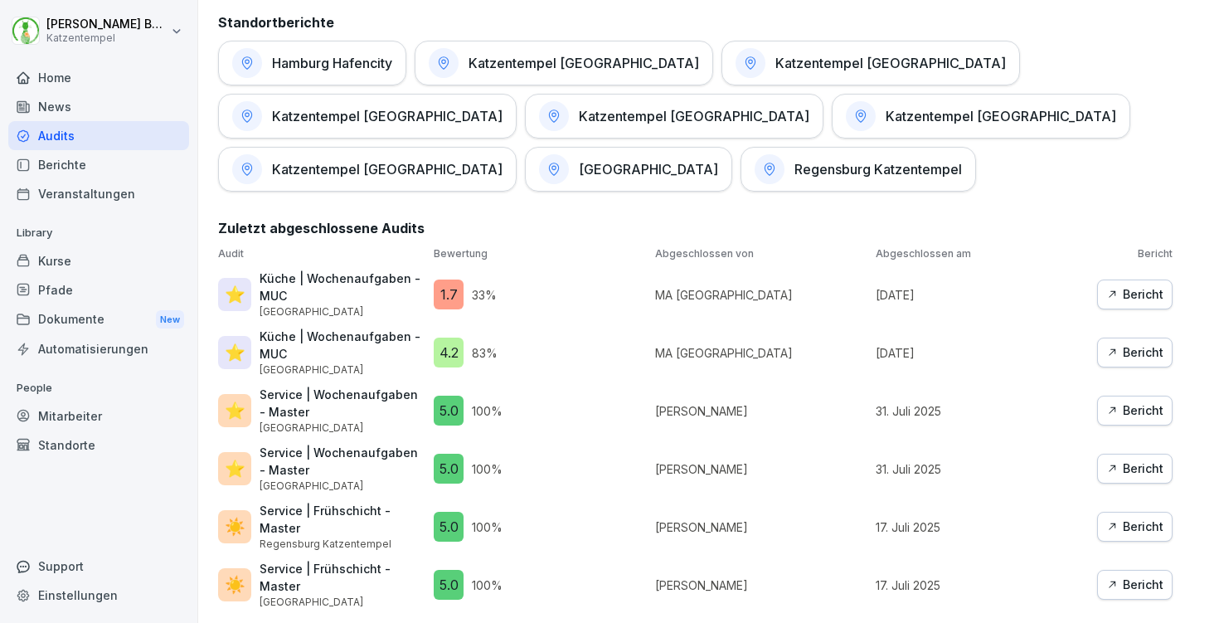
scroll to position [0, 0]
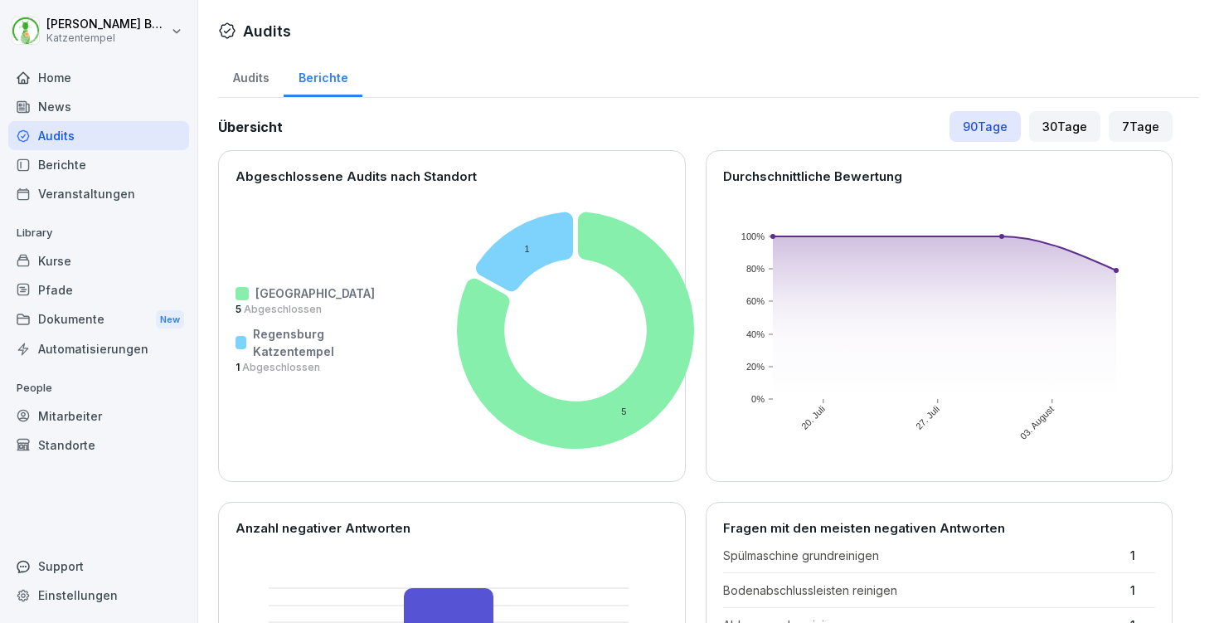
click at [100, 404] on div "Mitarbeiter" at bounding box center [98, 415] width 181 height 29
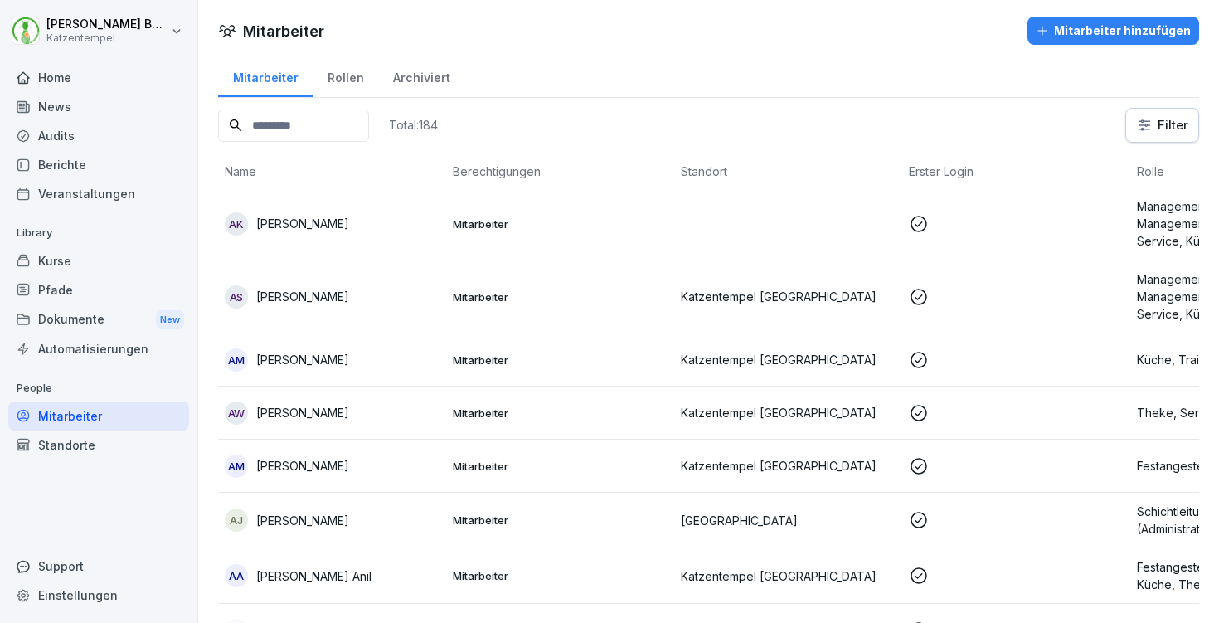
click at [271, 140] on input at bounding box center [293, 125] width 151 height 32
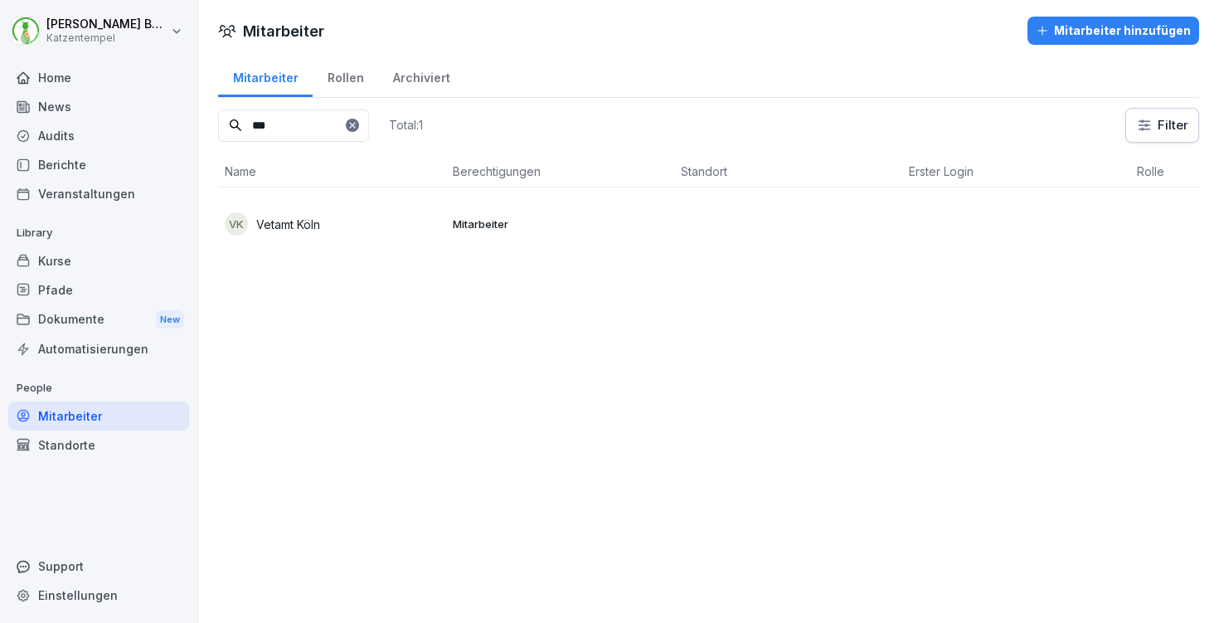
type input "***"
click at [359, 124] on div at bounding box center [352, 125] width 13 height 13
